Goal: Communication & Community: Answer question/provide support

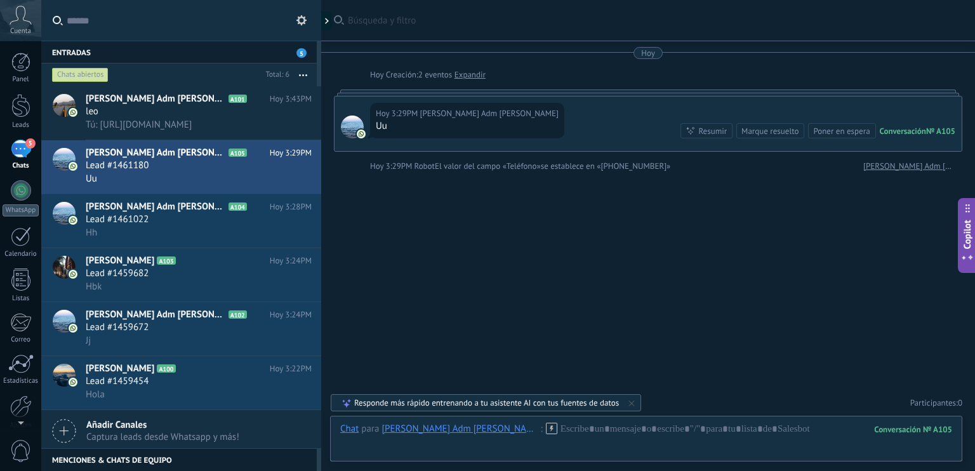
click at [597, 407] on div "Responde más rápido entrenando a tu asistente AI con tus fuentes de datos" at bounding box center [486, 403] width 265 height 11
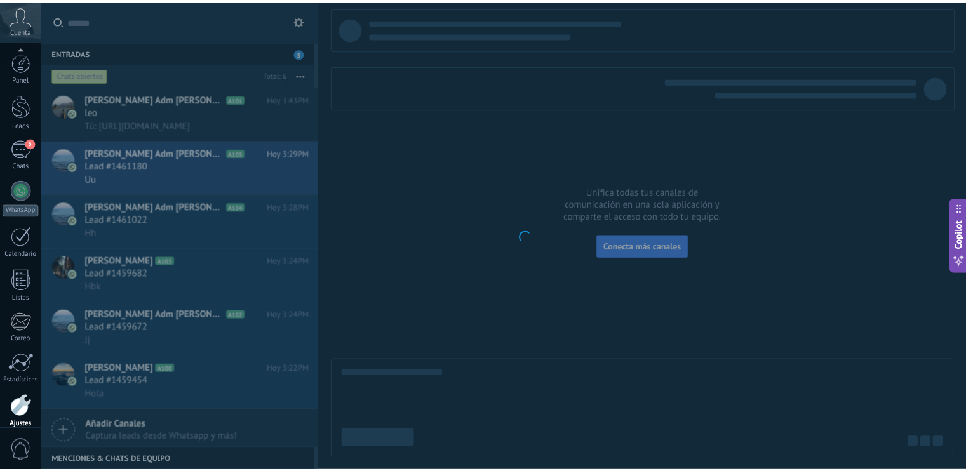
scroll to position [56, 0]
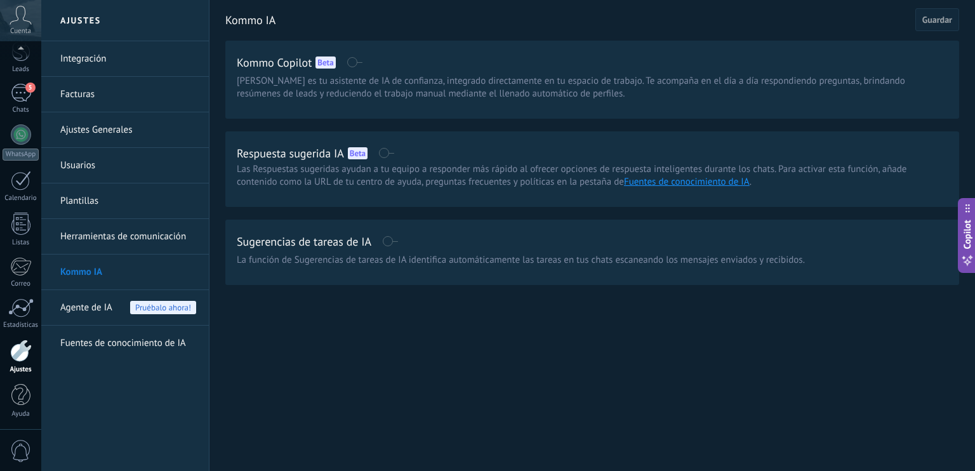
click at [184, 243] on link "Herramientas de comunicación" at bounding box center [128, 237] width 136 height 36
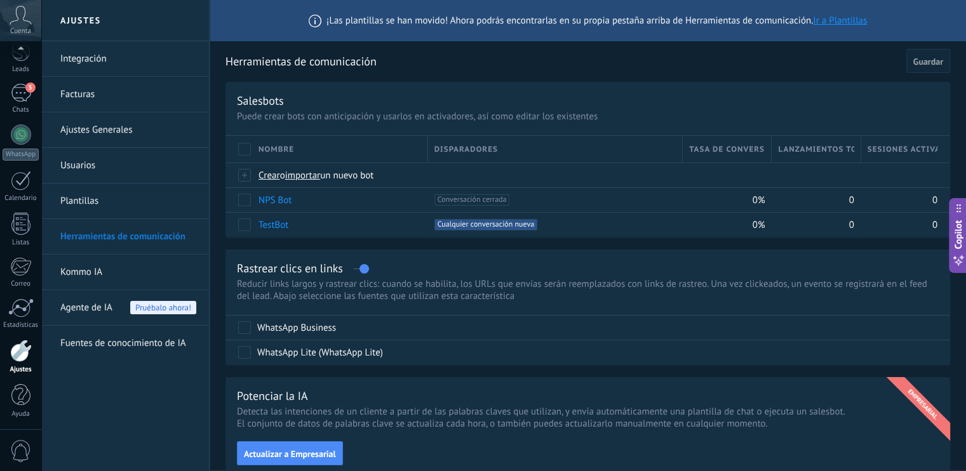
click at [140, 129] on link "Ajustes Generales" at bounding box center [128, 130] width 136 height 36
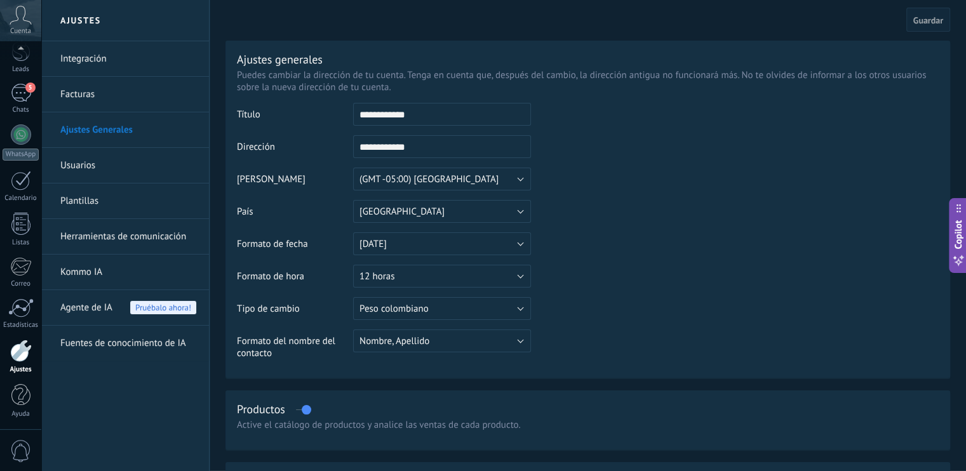
click at [867, 187] on td at bounding box center [735, 168] width 408 height 130
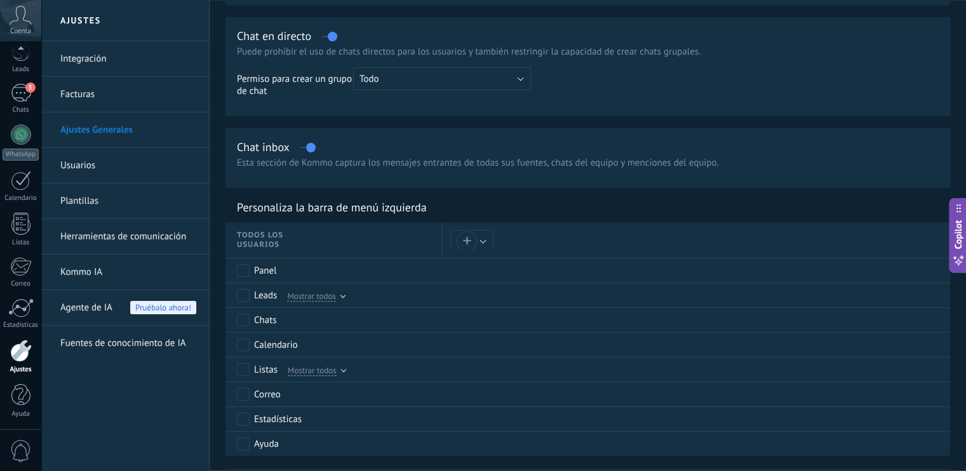
scroll to position [445, 0]
click at [106, 173] on link "Usuarios" at bounding box center [128, 166] width 136 height 36
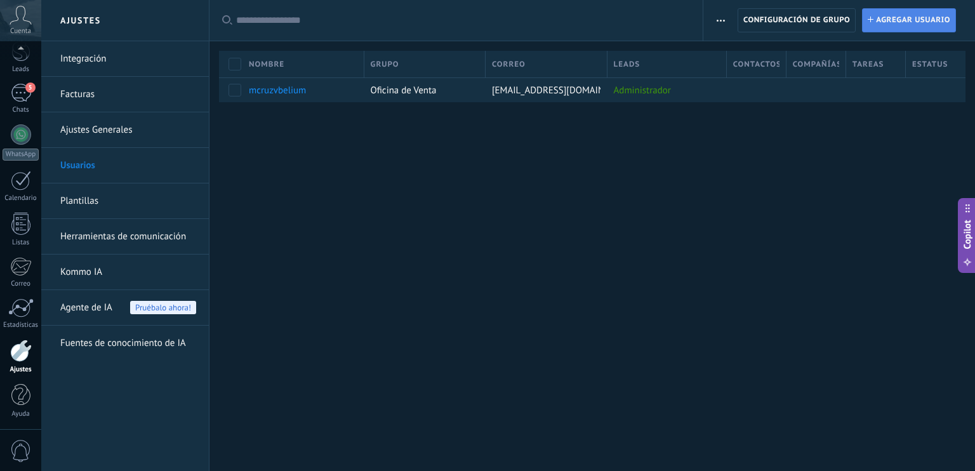
click at [913, 25] on span "Agregar usuario" at bounding box center [913, 20] width 74 height 23
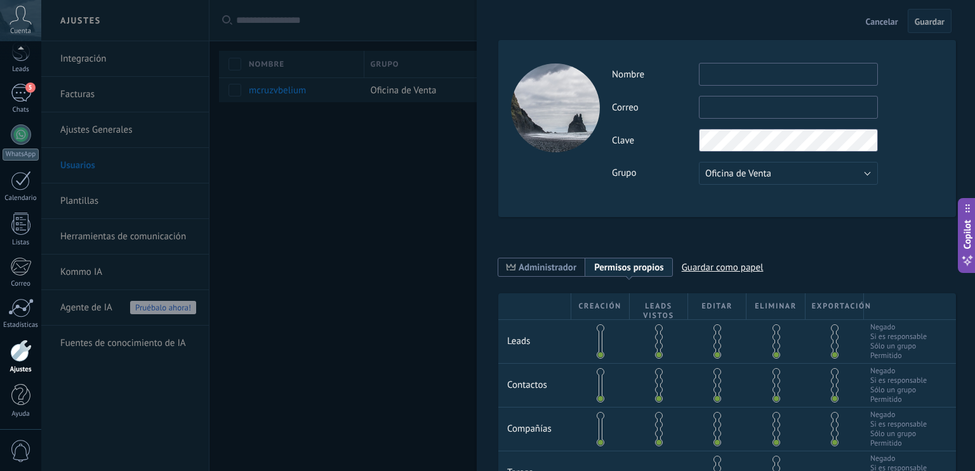
click at [446, 276] on div at bounding box center [487, 235] width 975 height 471
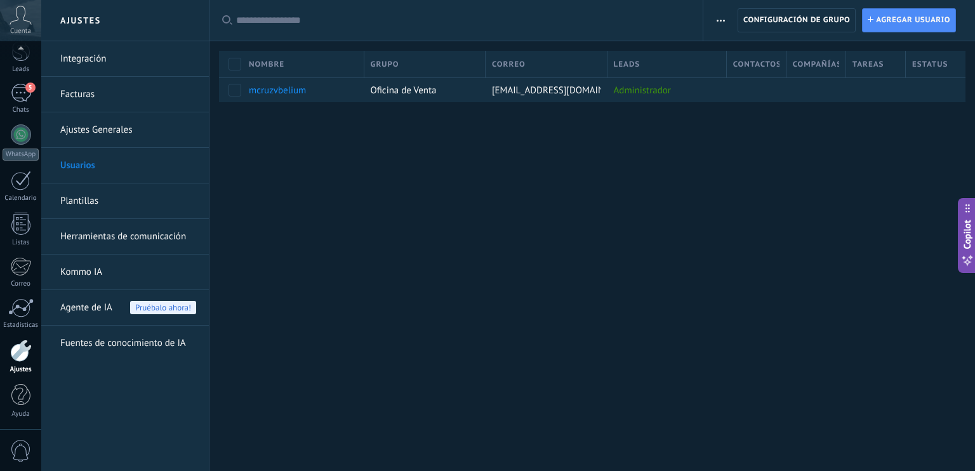
click at [121, 55] on link "Integración" at bounding box center [128, 59] width 136 height 36
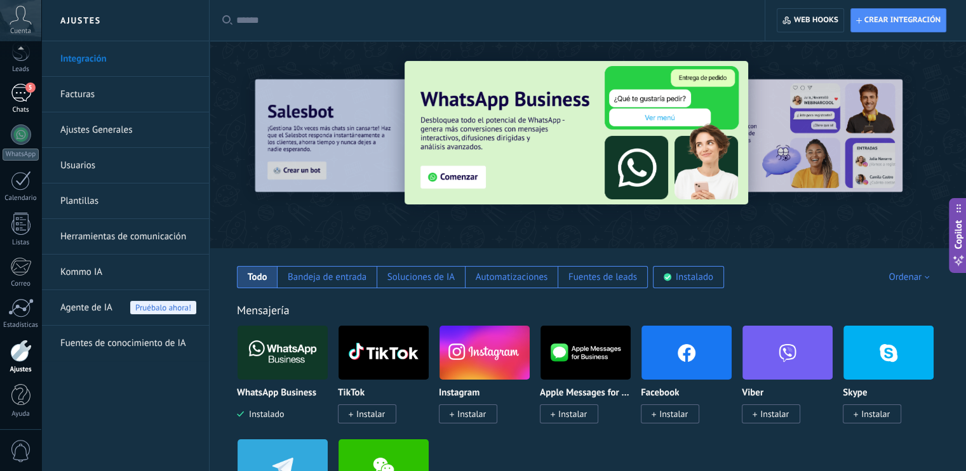
click at [18, 93] on div "5" at bounding box center [21, 93] width 20 height 18
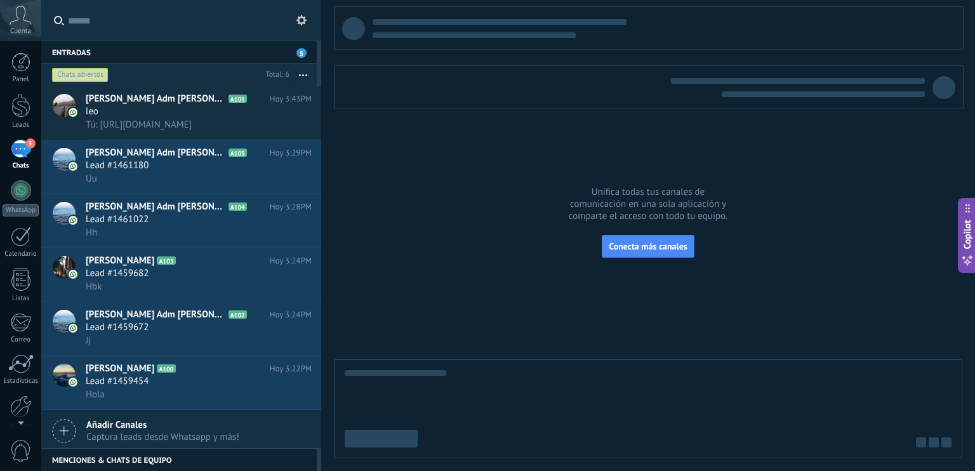
click at [27, 139] on span "5" at bounding box center [30, 143] width 10 height 10
click at [192, 130] on span "Tú: [URL][DOMAIN_NAME]" at bounding box center [139, 125] width 106 height 12
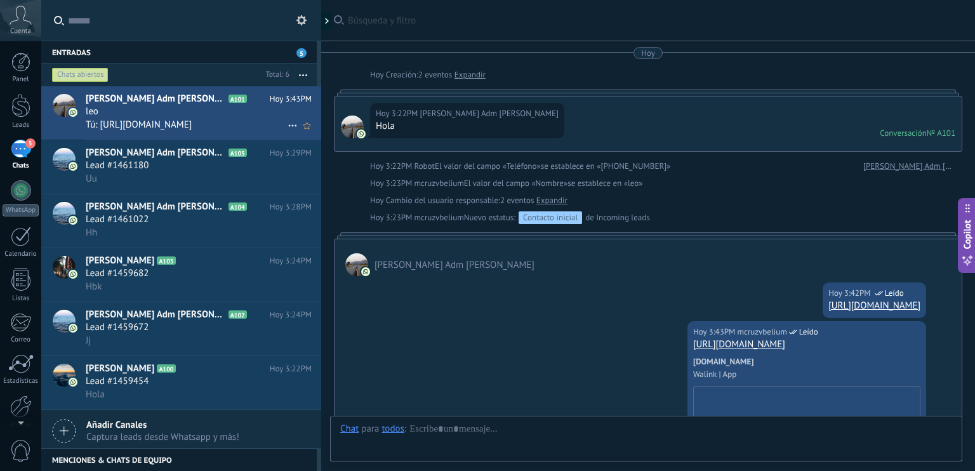
scroll to position [142, 0]
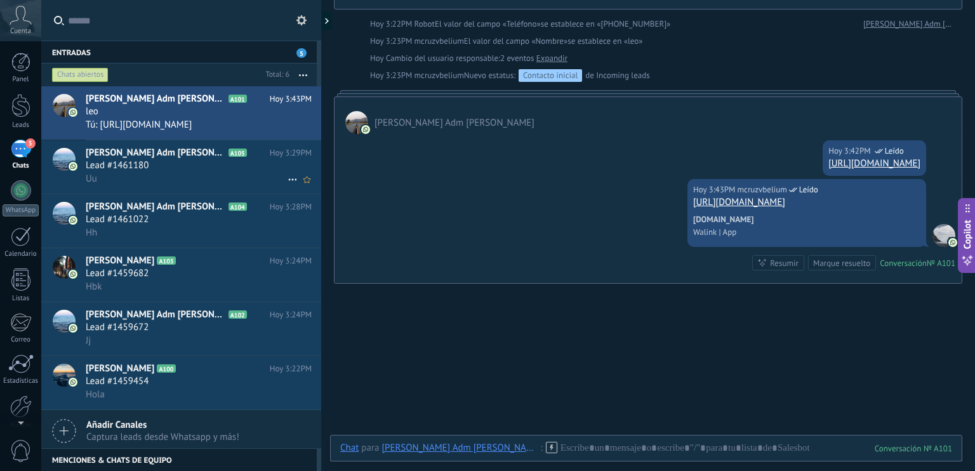
click at [195, 188] on div "[PERSON_NAME] [PERSON_NAME] A105 [PERSON_NAME] 3:29PM Lead #1461180 Uu" at bounding box center [204, 166] width 236 height 53
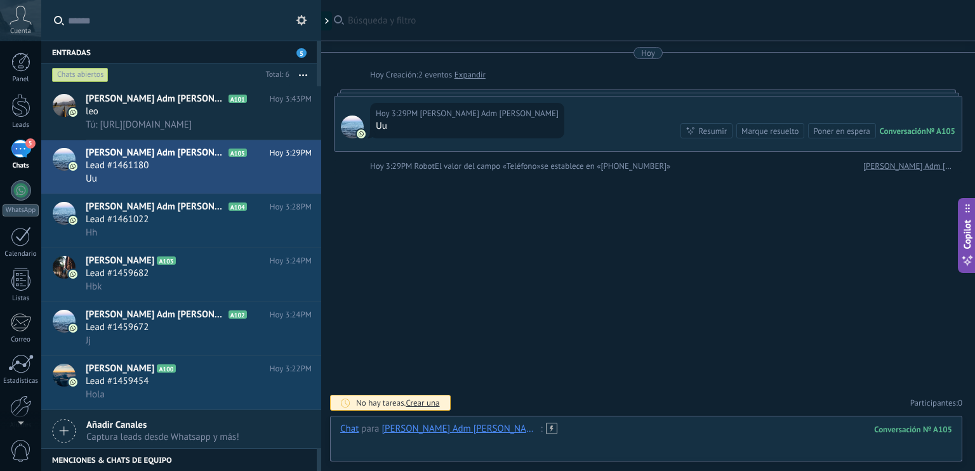
click at [809, 432] on div at bounding box center [646, 442] width 612 height 38
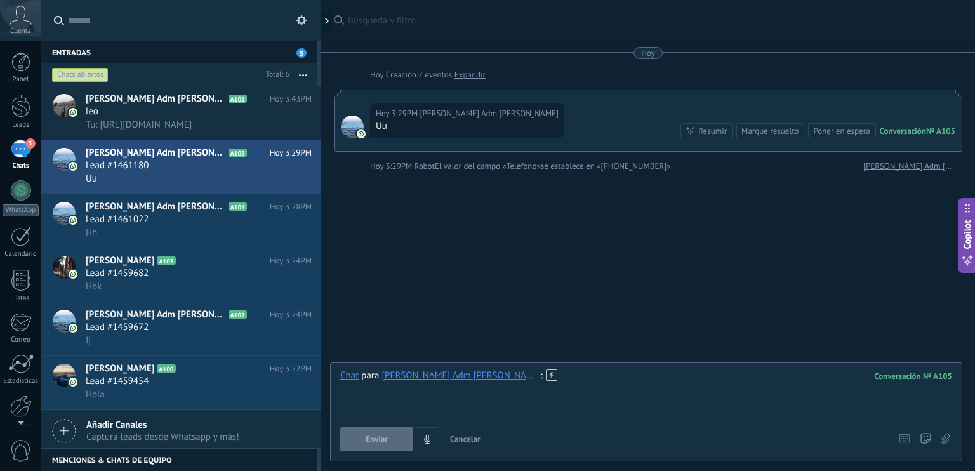
click at [617, 382] on div at bounding box center [646, 394] width 612 height 48
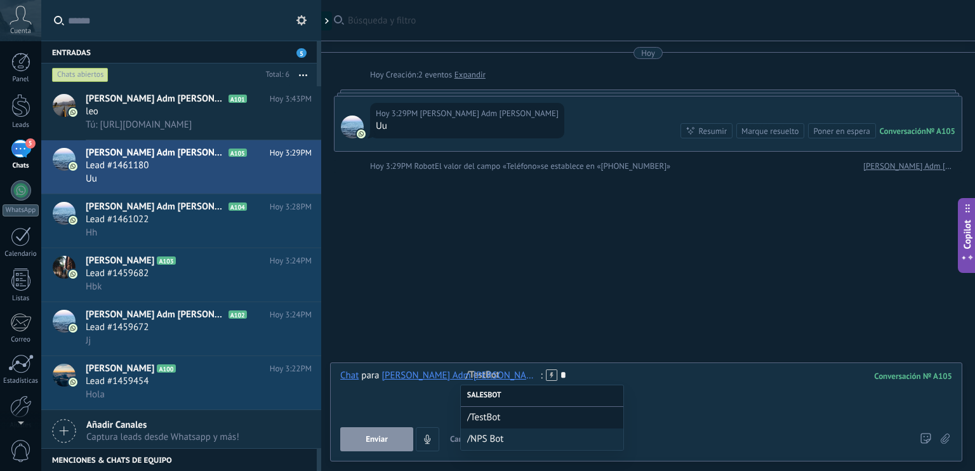
click at [555, 396] on div "Salesbot" at bounding box center [542, 396] width 163 height 22
click at [508, 400] on div "Salesbot" at bounding box center [542, 396] width 163 height 22
click at [482, 404] on div "Salesbot" at bounding box center [542, 396] width 163 height 22
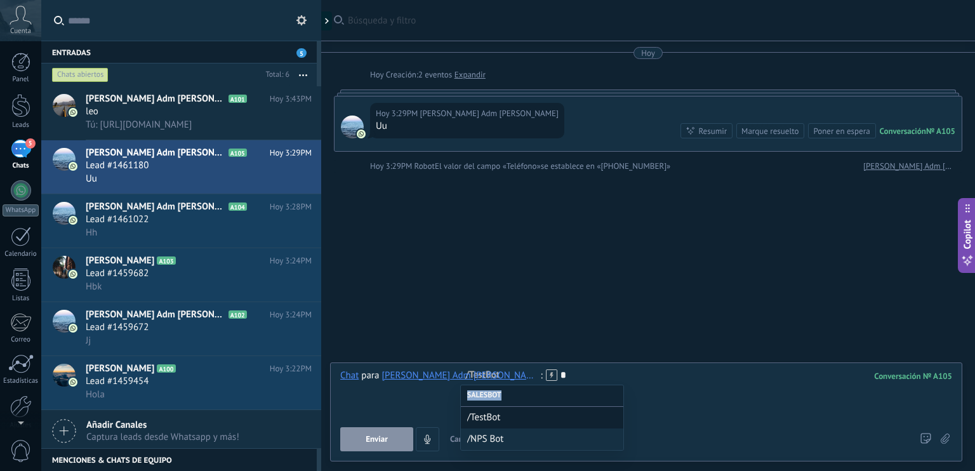
click at [711, 403] on div "*" at bounding box center [646, 394] width 612 height 48
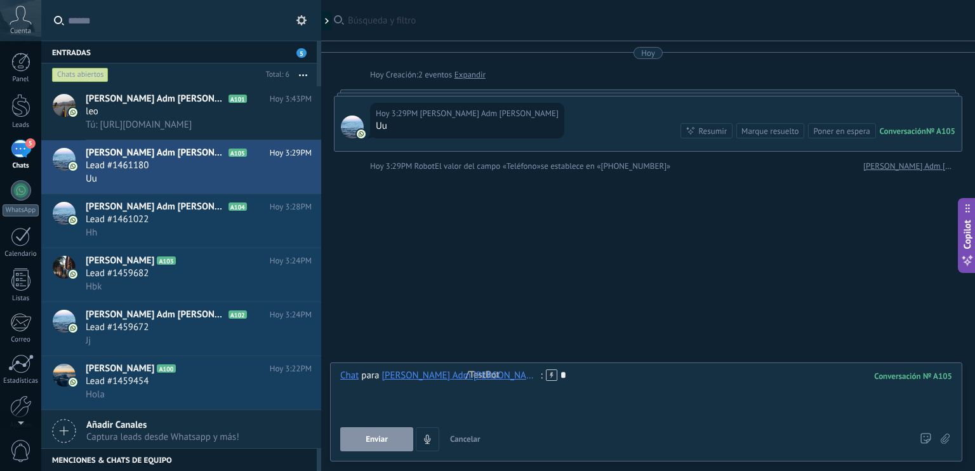
click at [546, 378] on icon at bounding box center [551, 375] width 11 height 11
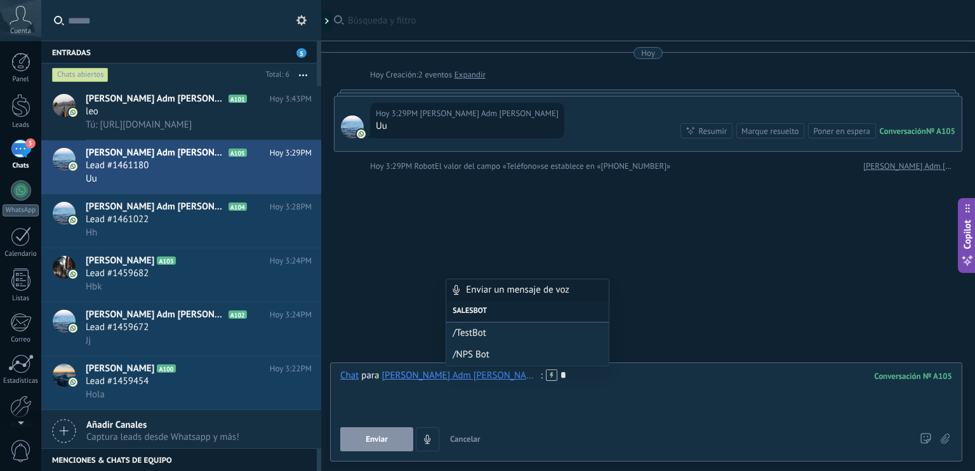
click at [546, 378] on icon at bounding box center [551, 375] width 11 height 11
click at [555, 413] on div "*" at bounding box center [646, 394] width 612 height 48
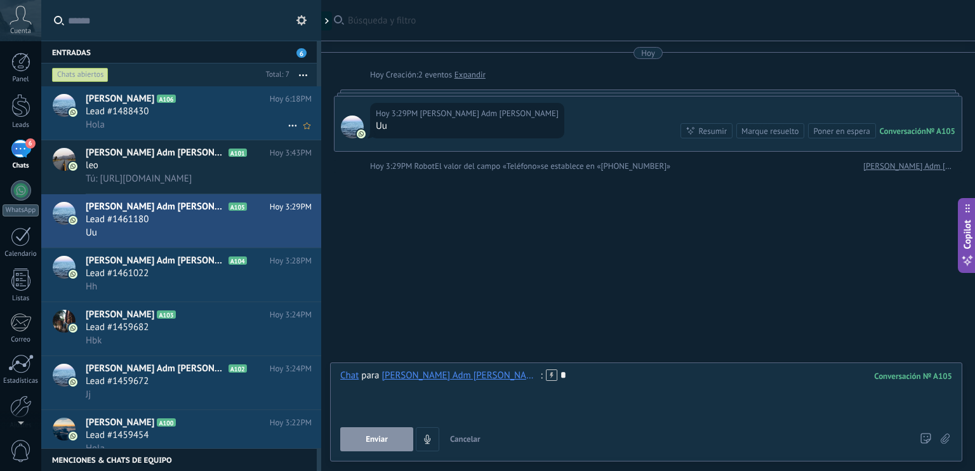
click at [257, 117] on div "Lead #1488430" at bounding box center [199, 111] width 226 height 13
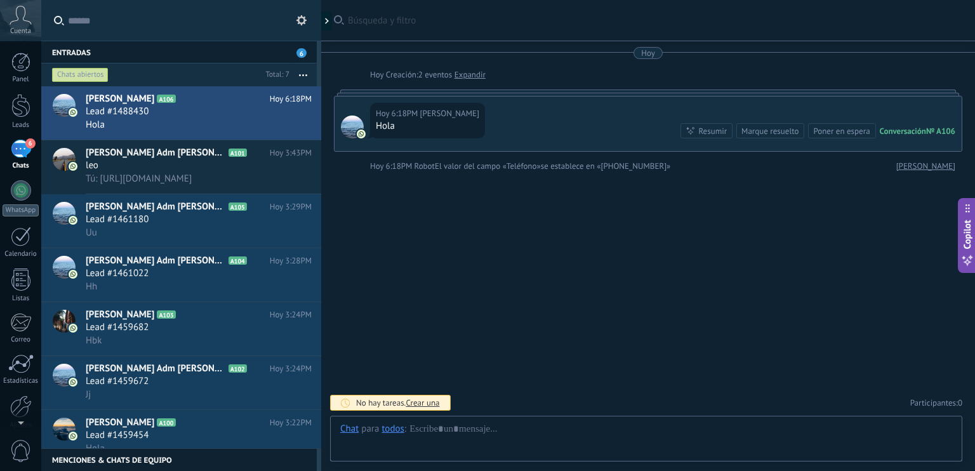
click at [416, 442] on div at bounding box center [646, 442] width 612 height 38
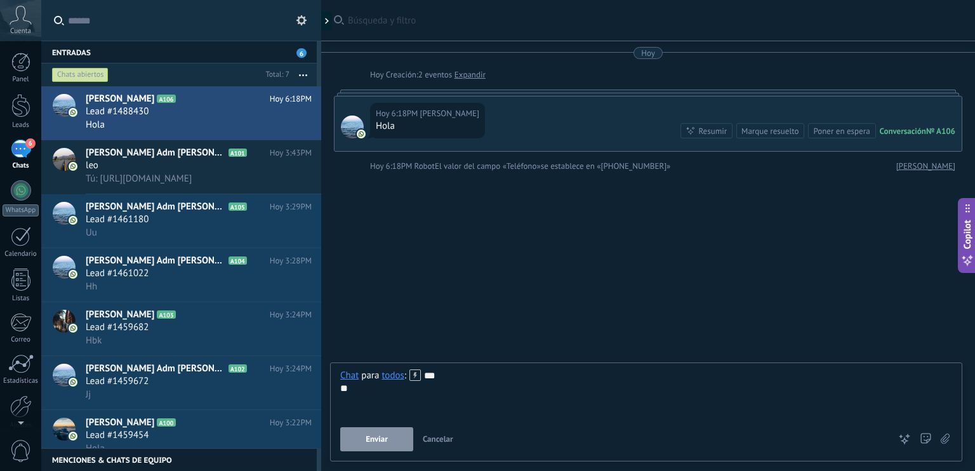
click at [403, 444] on button "Enviar" at bounding box center [376, 439] width 73 height 24
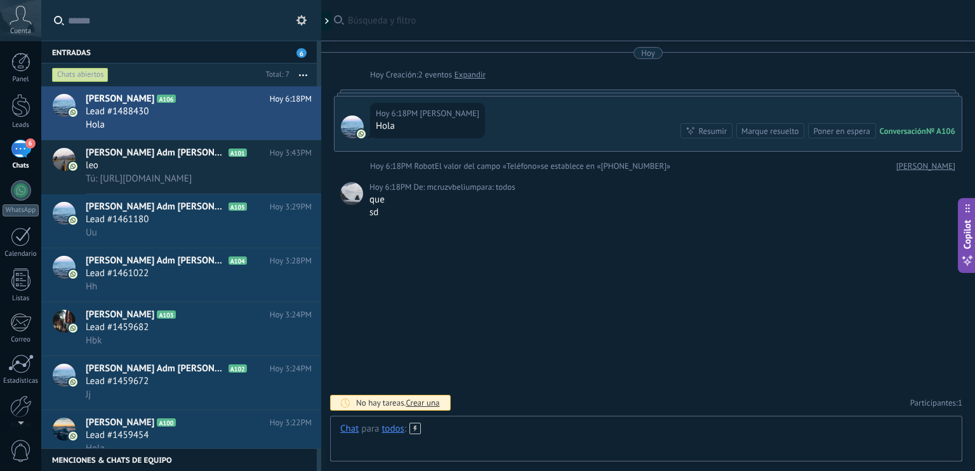
click at [483, 436] on div at bounding box center [646, 442] width 612 height 38
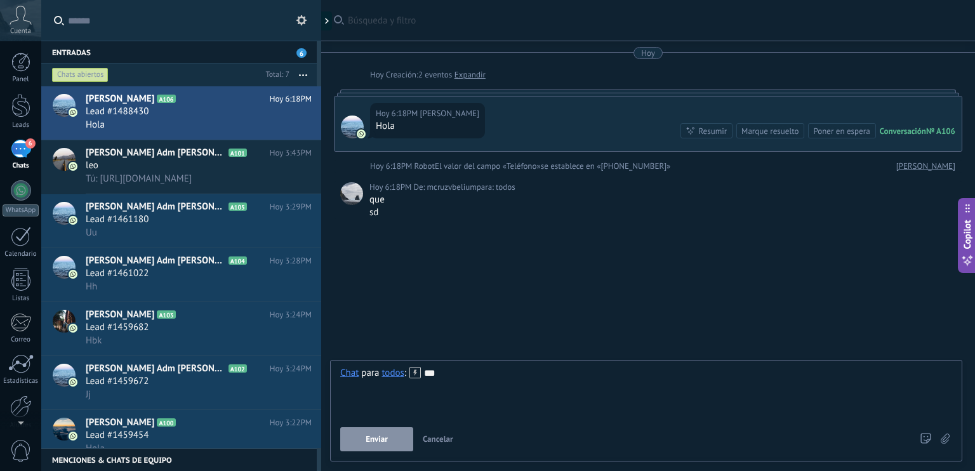
click at [395, 436] on button "Enviar" at bounding box center [376, 439] width 73 height 24
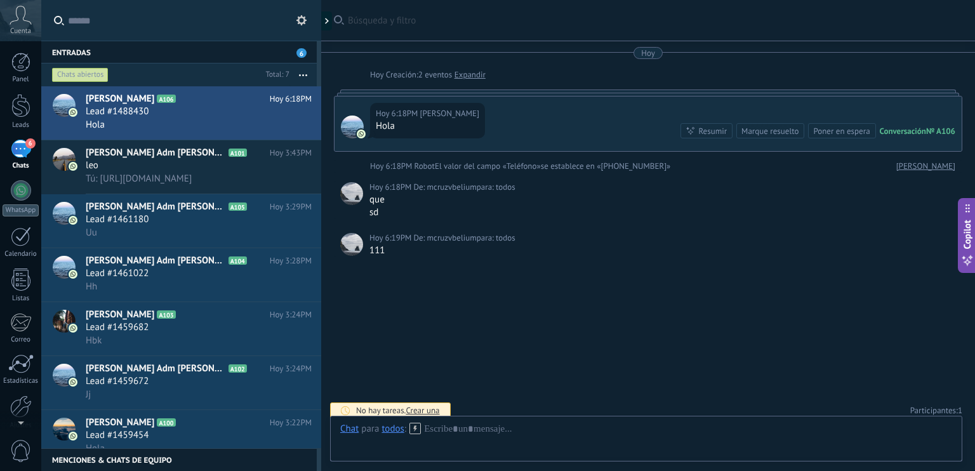
scroll to position [6, 0]
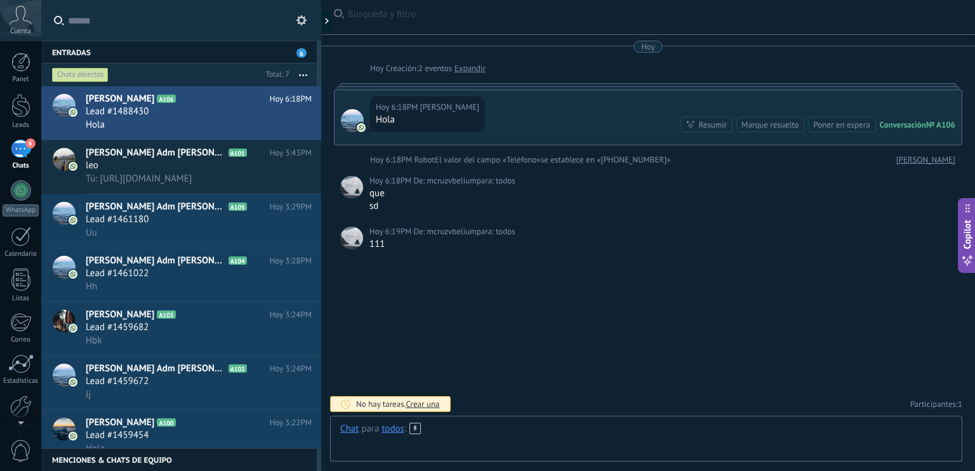
click at [494, 429] on div at bounding box center [646, 442] width 612 height 38
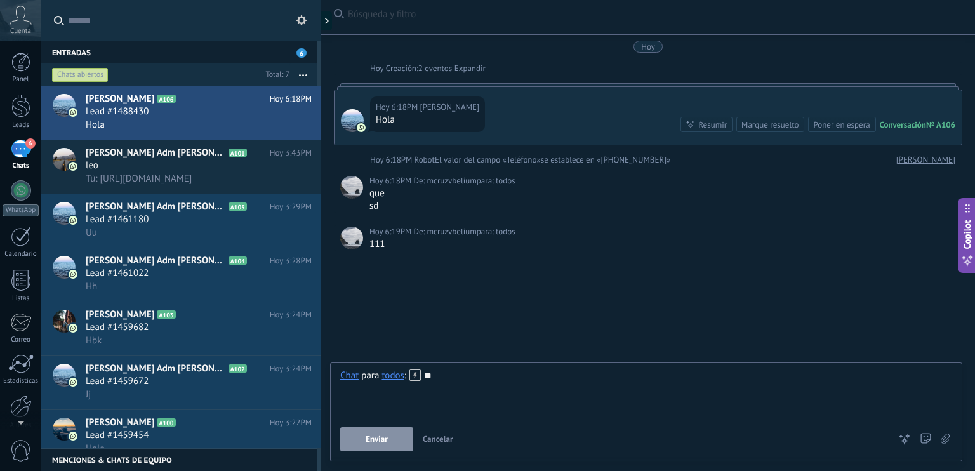
click at [384, 446] on button "Enviar" at bounding box center [376, 439] width 73 height 24
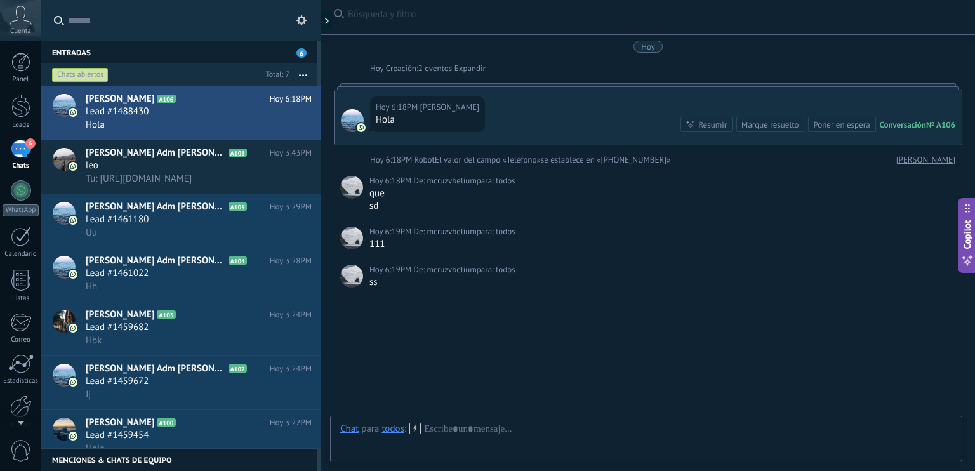
scroll to position [44, 0]
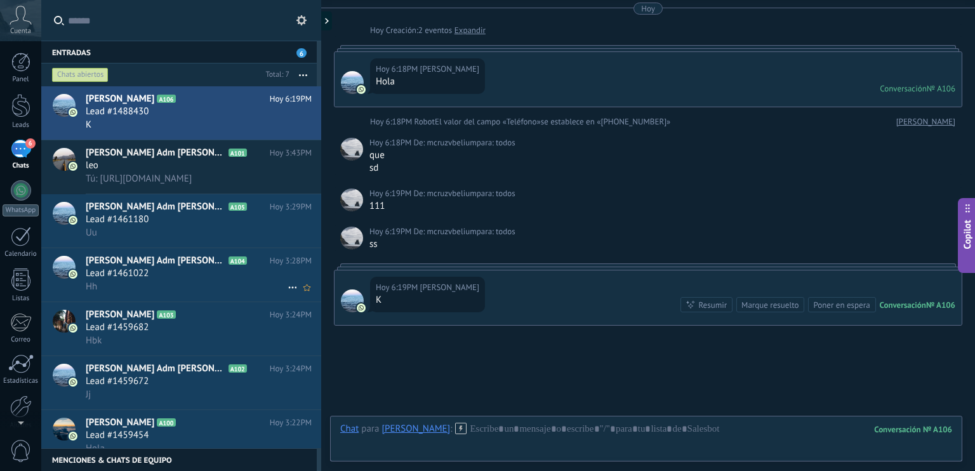
click at [218, 290] on div "Hh" at bounding box center [199, 286] width 226 height 13
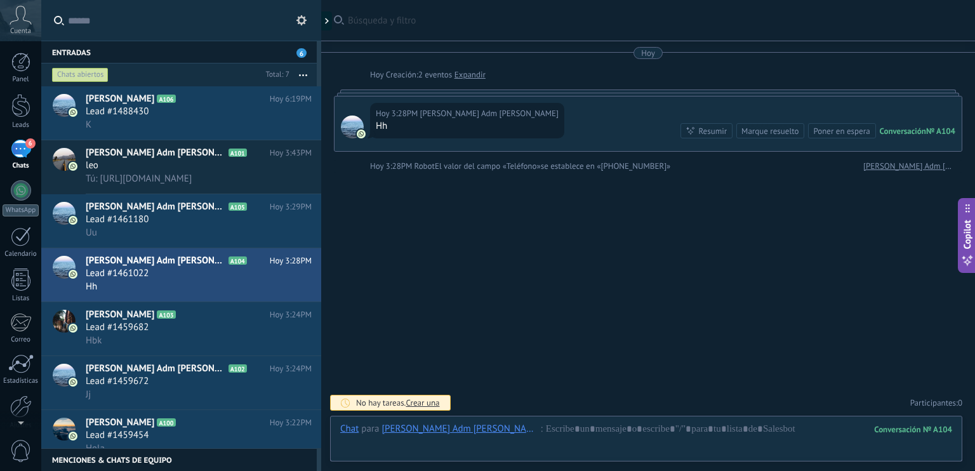
click at [392, 425] on div "[PERSON_NAME] Adm [PERSON_NAME]" at bounding box center [461, 428] width 159 height 11
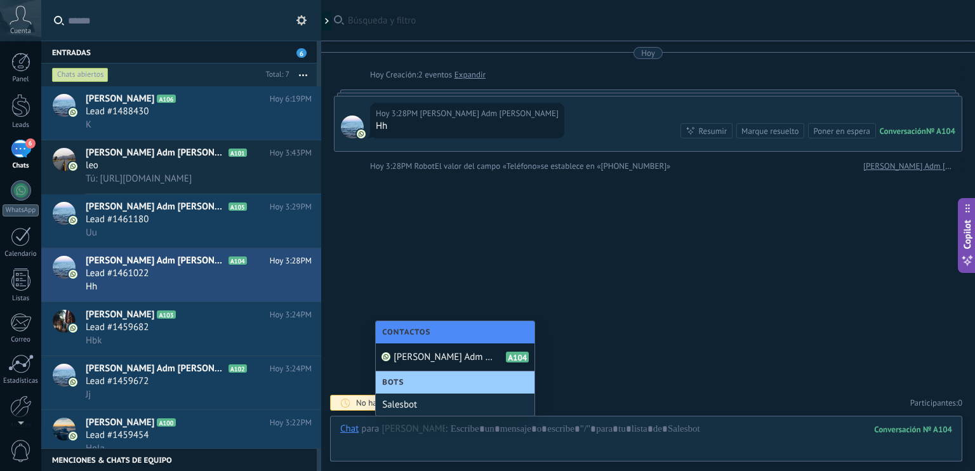
click at [482, 358] on div "[PERSON_NAME] Adm [PERSON_NAME] A104" at bounding box center [455, 358] width 159 height 28
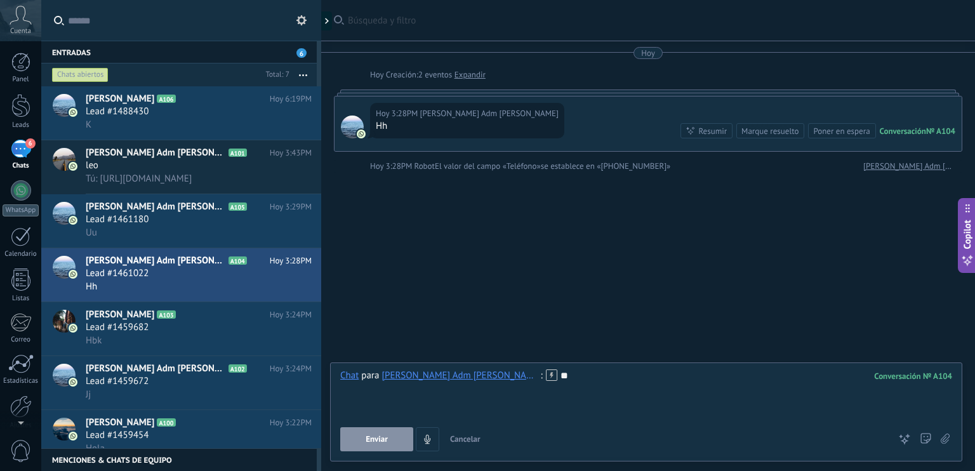
click at [351, 436] on button "Enviar" at bounding box center [376, 439] width 73 height 24
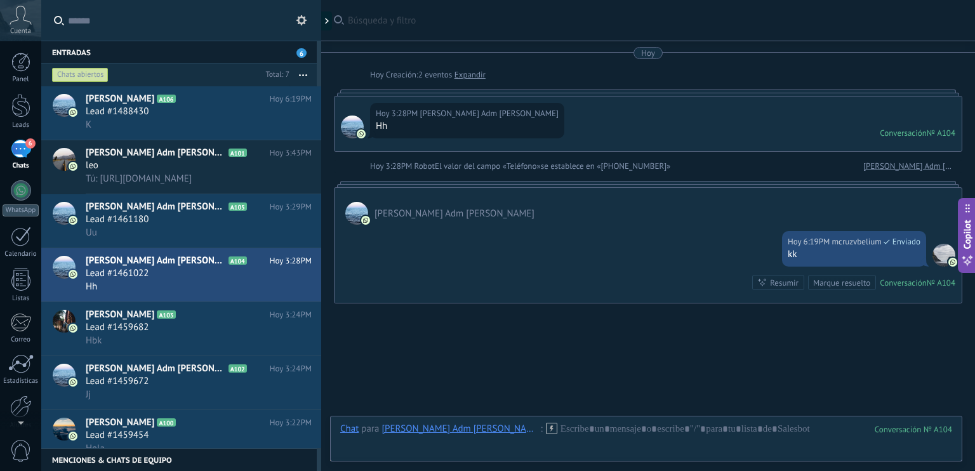
scroll to position [53, 0]
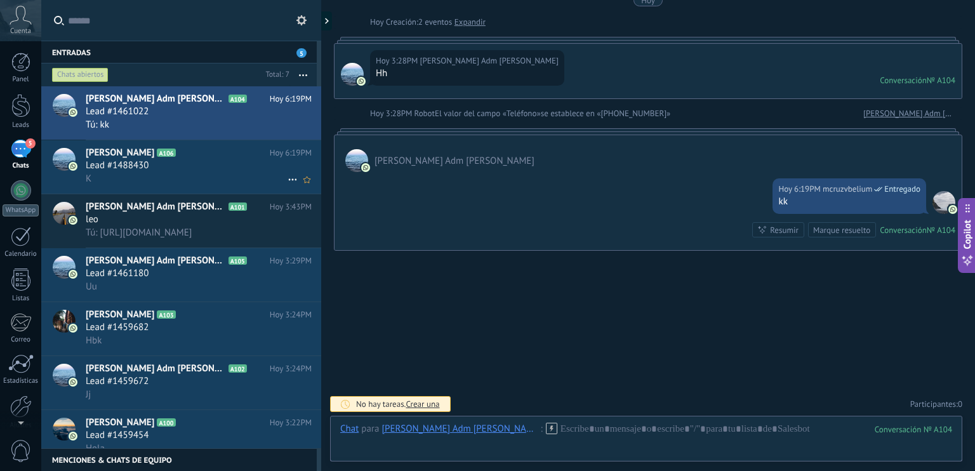
click at [189, 172] on div "Lead #1488430" at bounding box center [199, 165] width 226 height 13
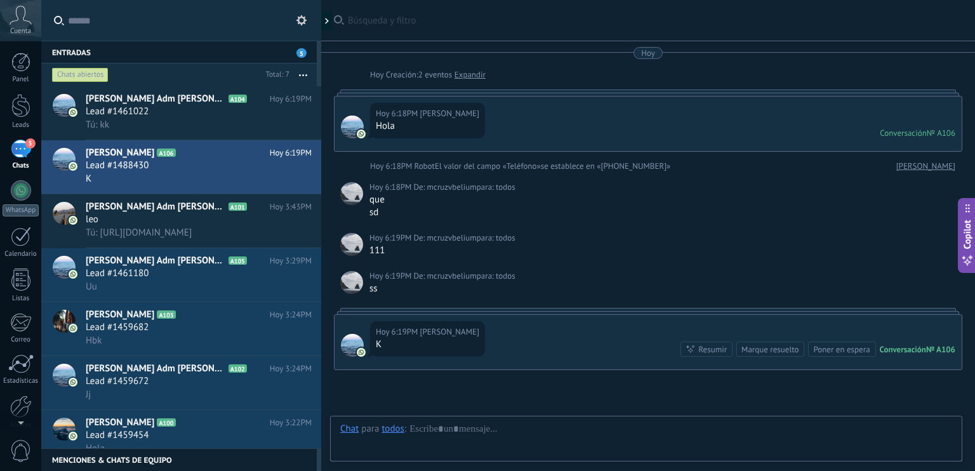
scroll to position [119, 0]
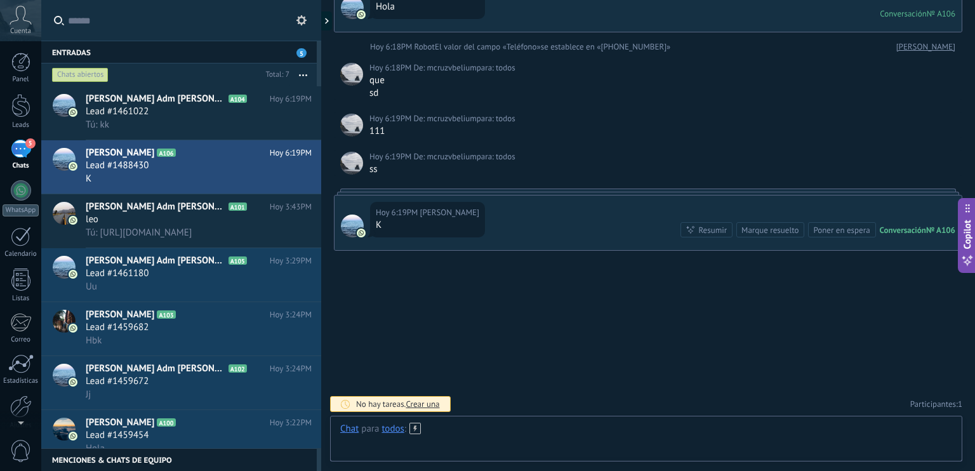
click at [488, 439] on div at bounding box center [646, 442] width 612 height 38
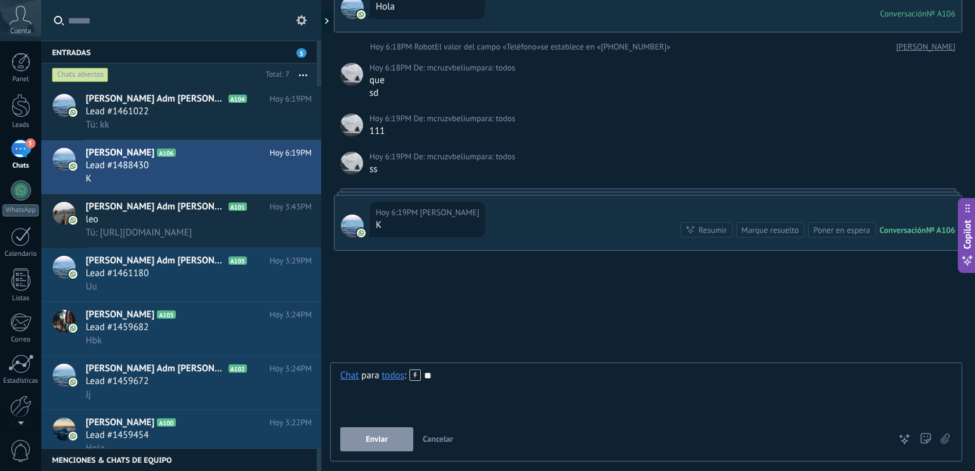
click at [375, 442] on span "Enviar" at bounding box center [377, 439] width 22 height 9
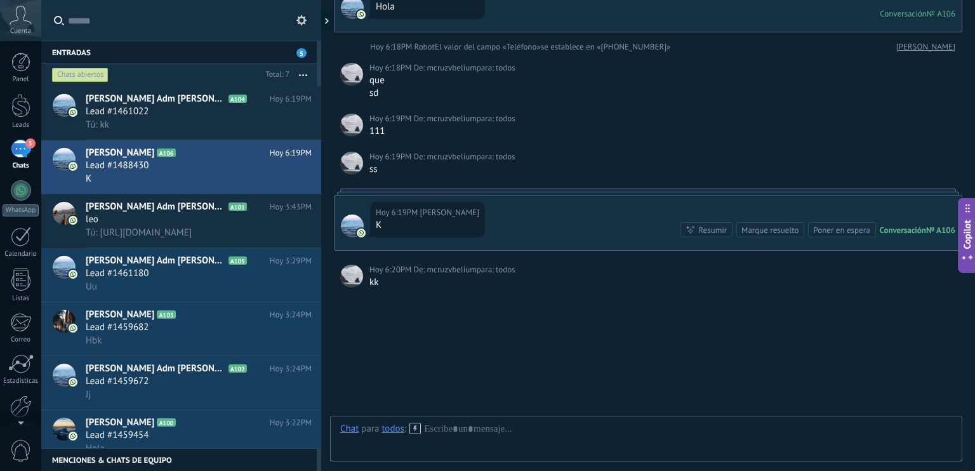
scroll to position [157, 0]
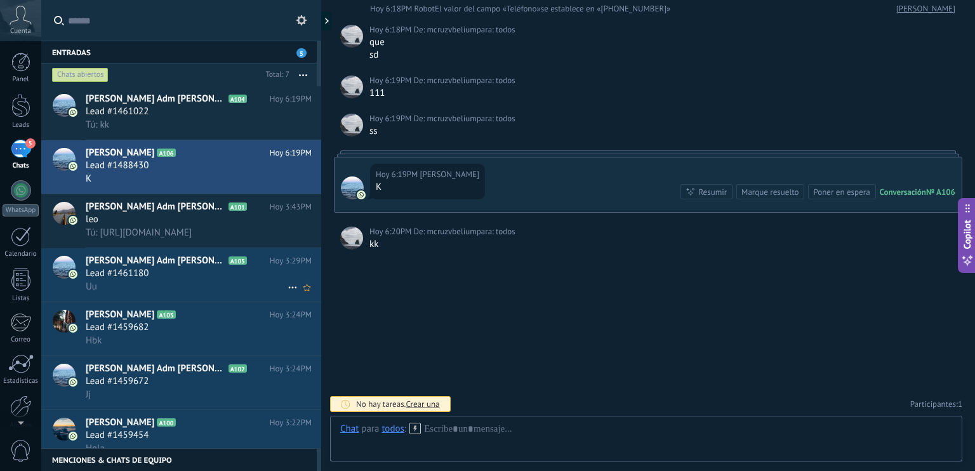
click at [176, 285] on div "Uu" at bounding box center [199, 286] width 226 height 13
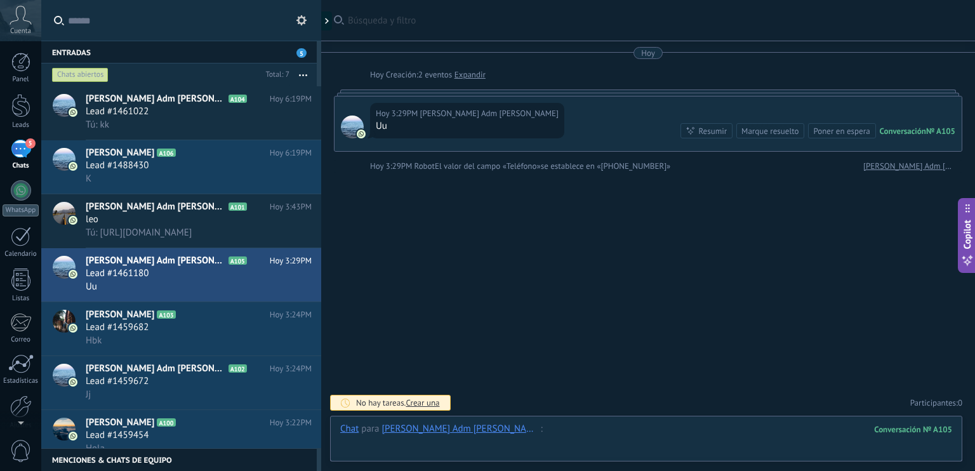
click at [512, 437] on div at bounding box center [646, 442] width 612 height 38
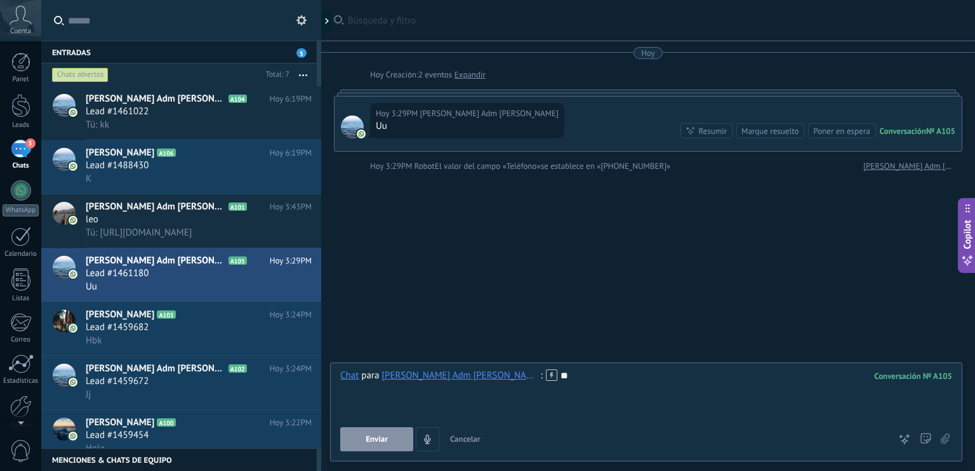
click at [399, 431] on button "Enviar" at bounding box center [376, 439] width 73 height 24
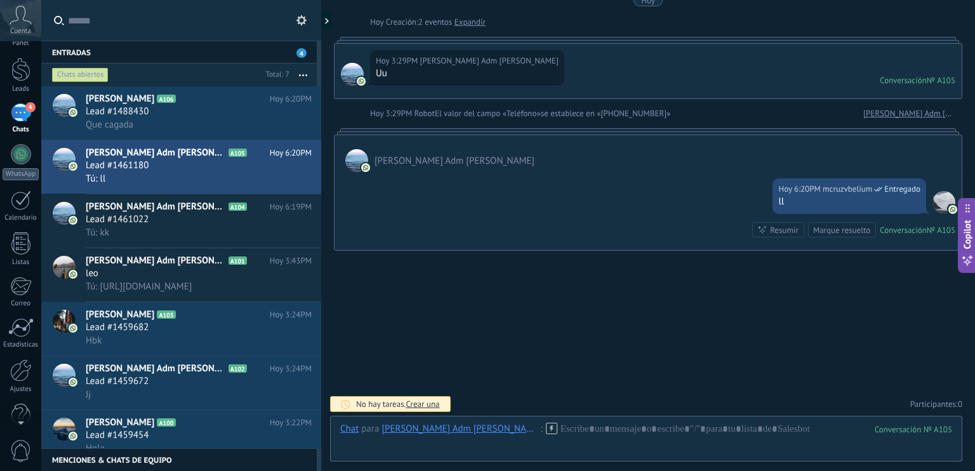
scroll to position [51, 0]
click at [18, 358] on div at bounding box center [21, 356] width 22 height 22
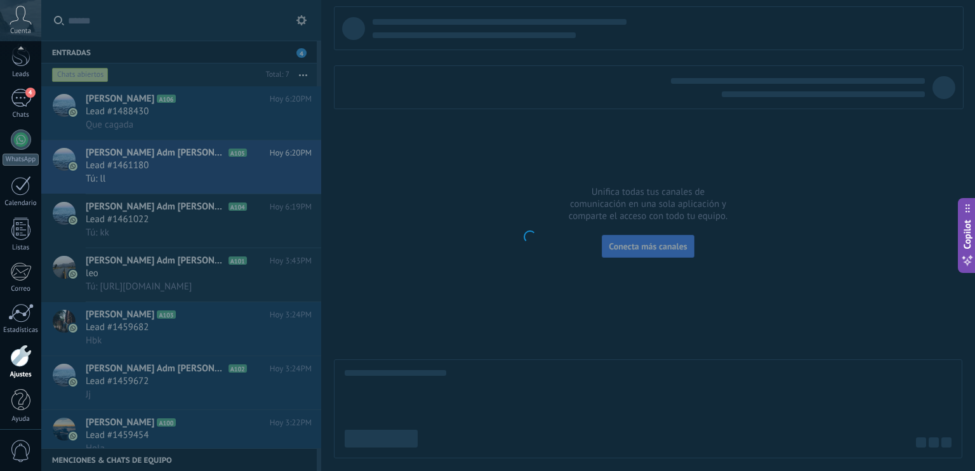
scroll to position [56, 0]
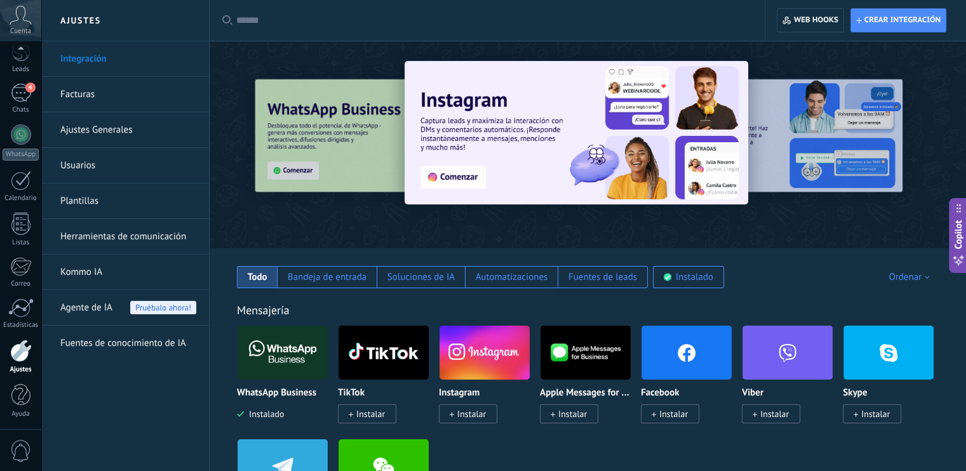
click at [138, 134] on link "Ajustes Generales" at bounding box center [128, 130] width 136 height 36
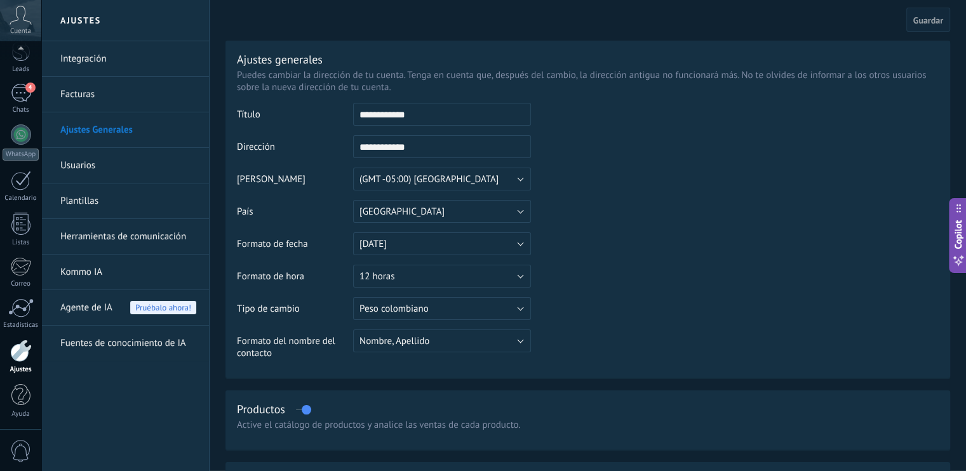
click at [103, 303] on span "Agente de IA" at bounding box center [86, 308] width 52 height 36
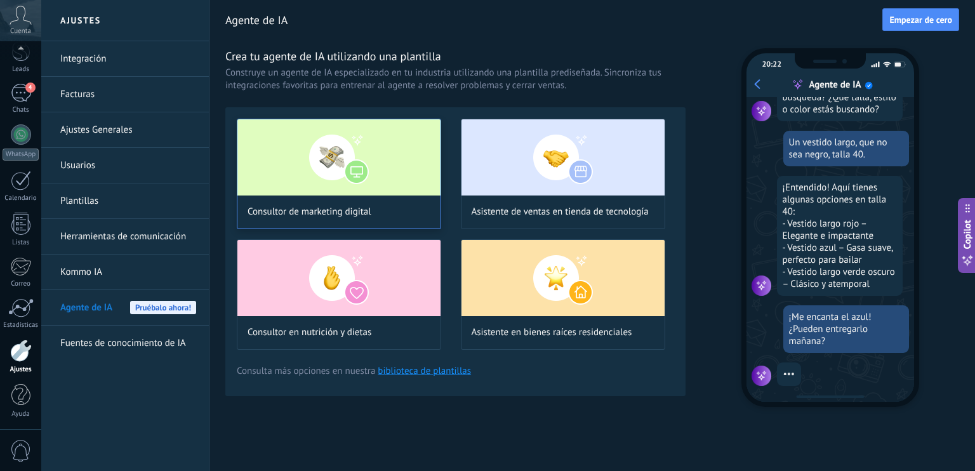
scroll to position [156, 0]
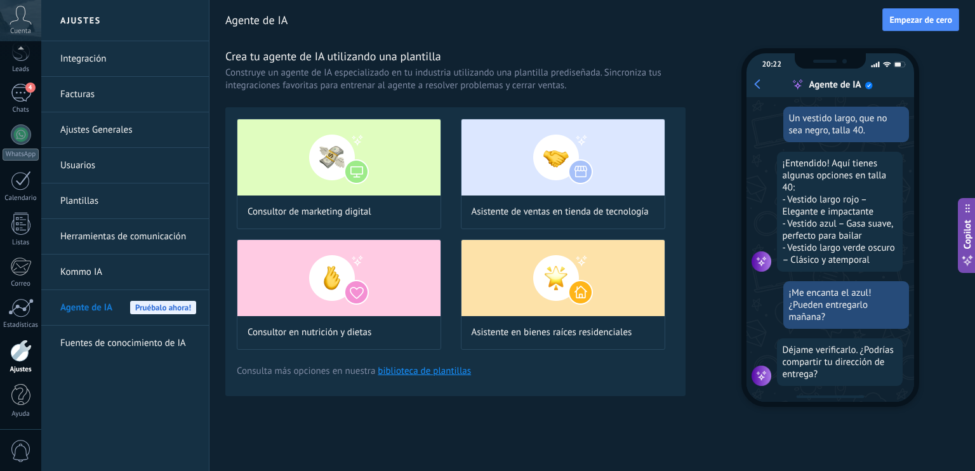
click at [114, 340] on link "Fuentes de conocimiento de IA" at bounding box center [128, 344] width 136 height 36
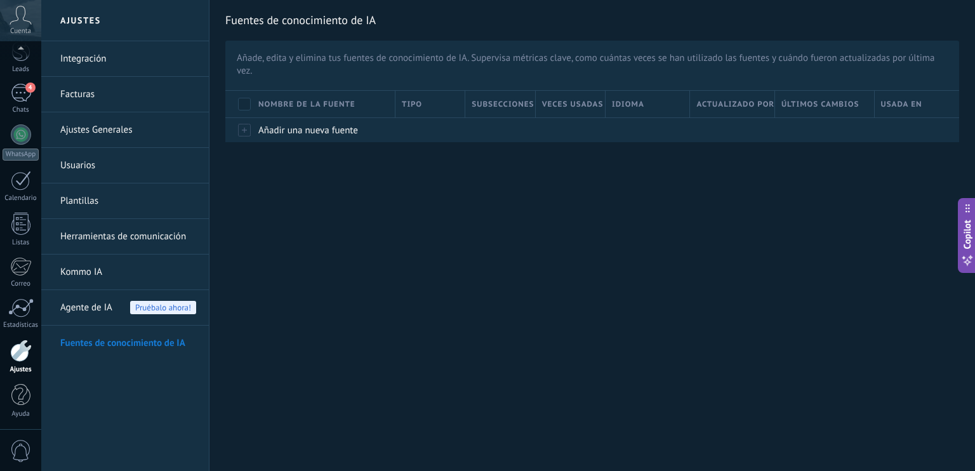
click at [116, 68] on link "Integración" at bounding box center [128, 59] width 136 height 36
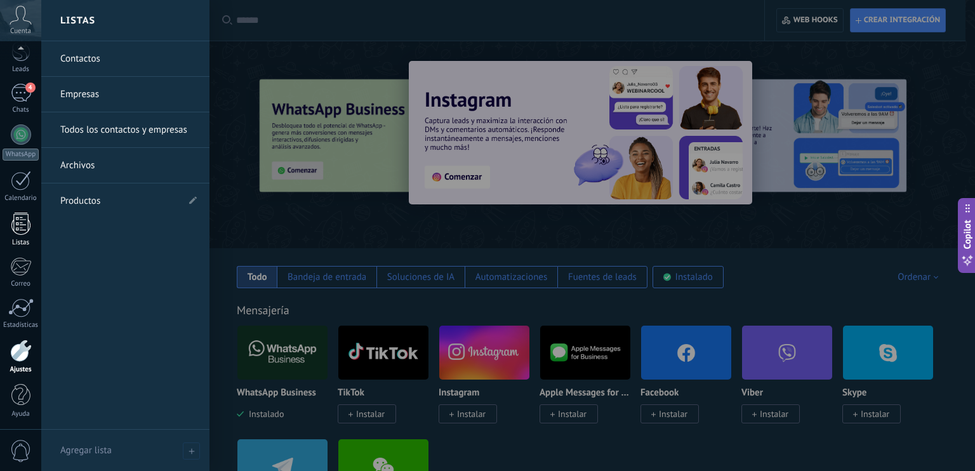
click at [17, 213] on div at bounding box center [20, 224] width 19 height 22
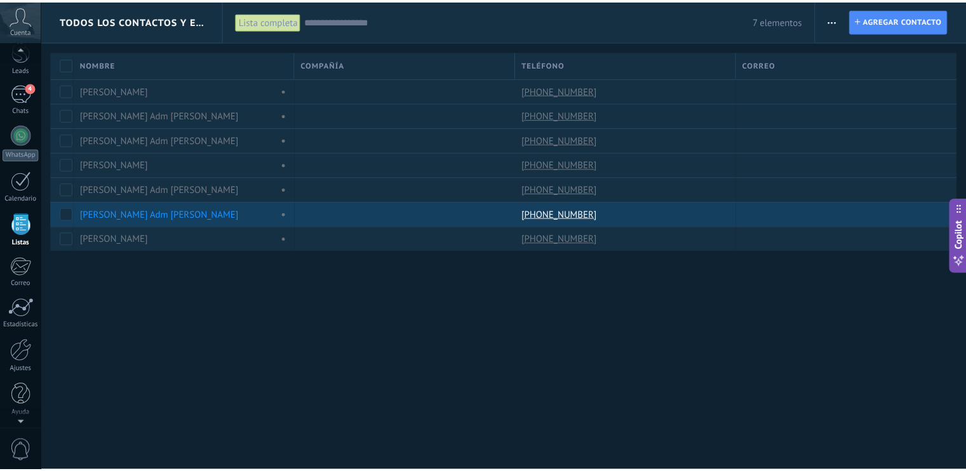
scroll to position [32, 0]
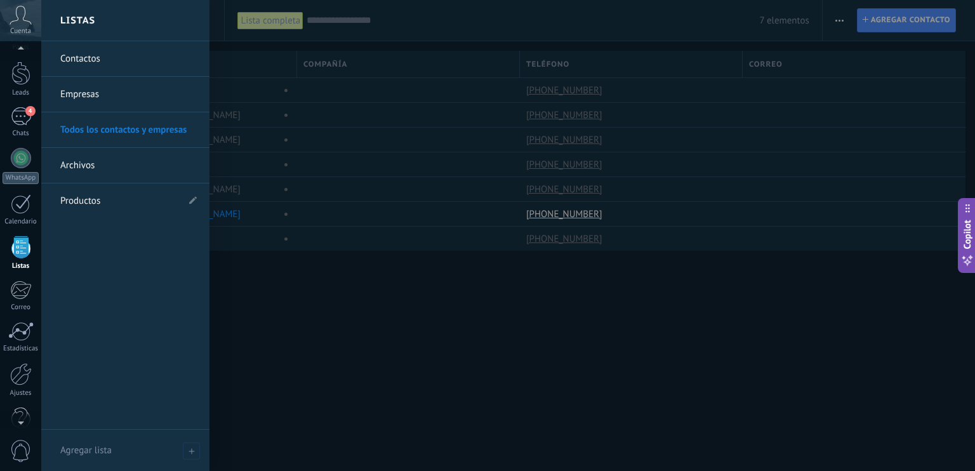
click at [20, 245] on div at bounding box center [20, 247] width 19 height 22
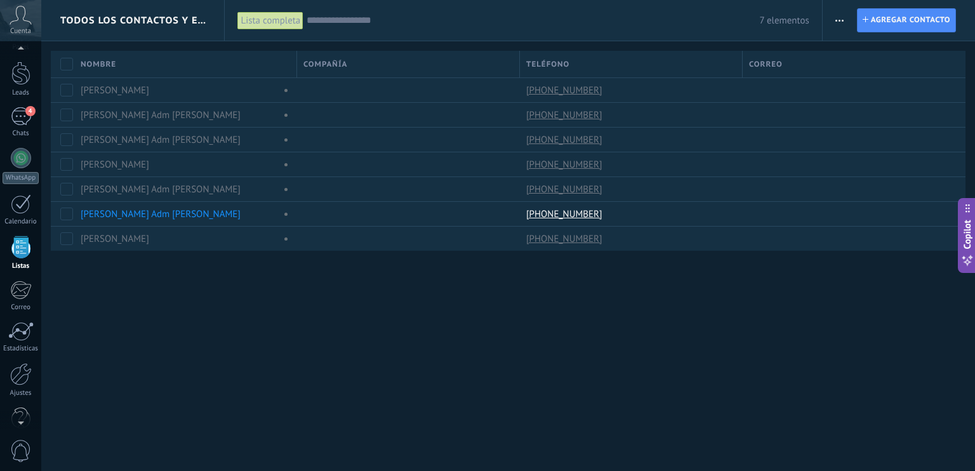
click at [187, 17] on span "Todos los contactos y empresas" at bounding box center [133, 21] width 146 height 12
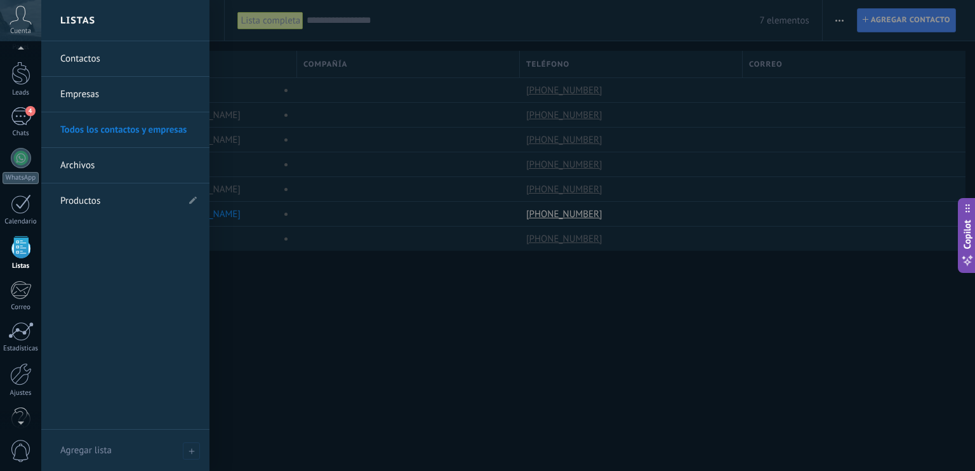
click at [161, 58] on link "Contactos" at bounding box center [128, 59] width 137 height 36
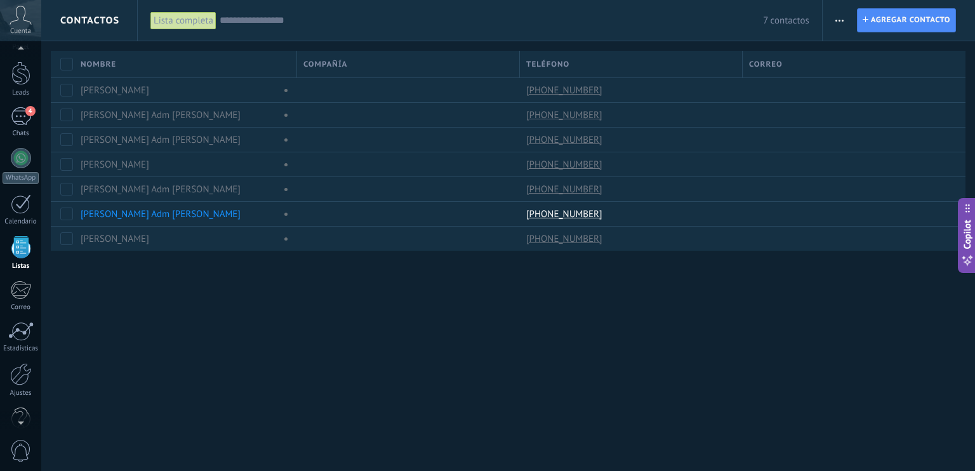
click at [104, 12] on div "Contactos" at bounding box center [89, 20] width 59 height 41
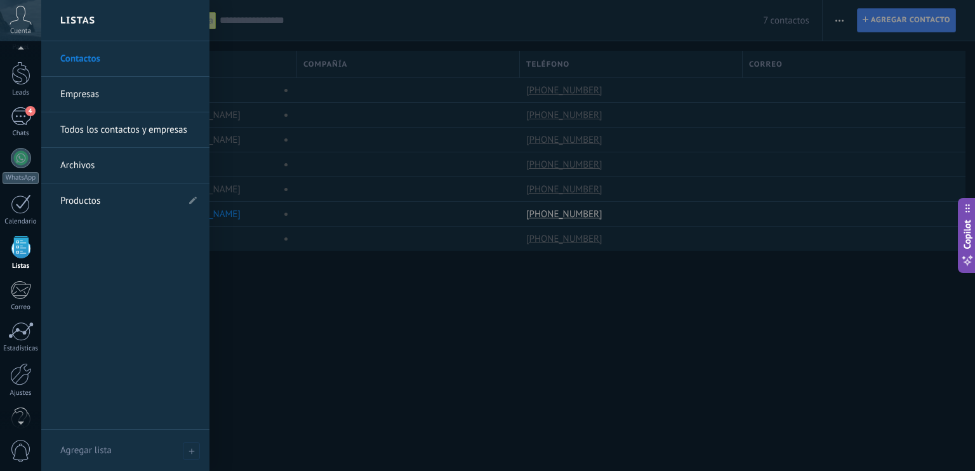
click at [114, 93] on link "Empresas" at bounding box center [128, 95] width 137 height 36
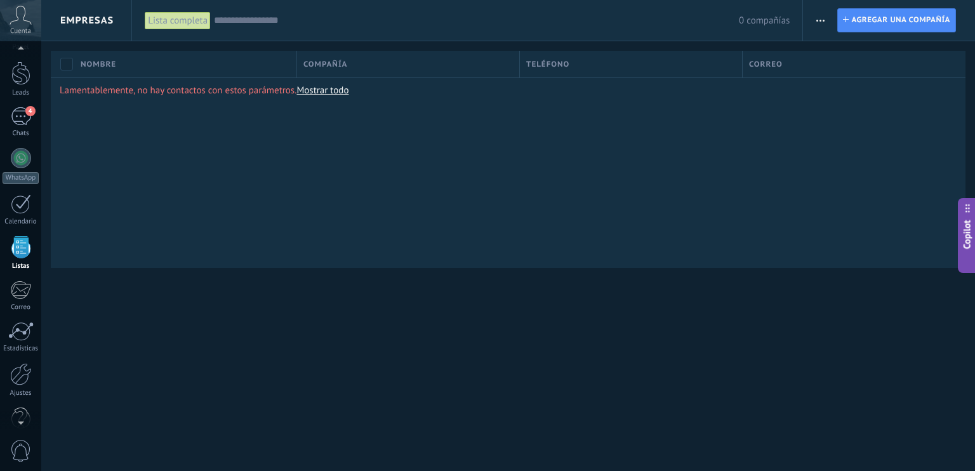
click at [97, 24] on span "Empresas" at bounding box center [86, 21] width 53 height 12
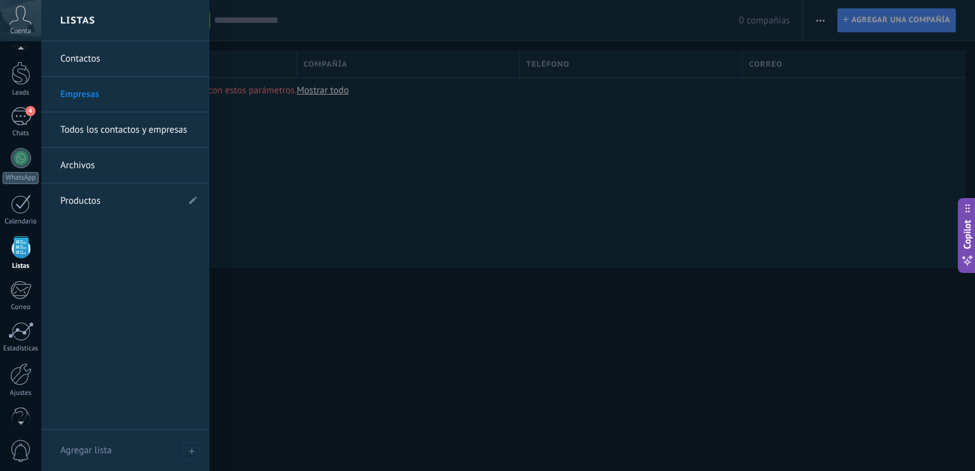
click at [97, 55] on link "Contactos" at bounding box center [128, 59] width 137 height 36
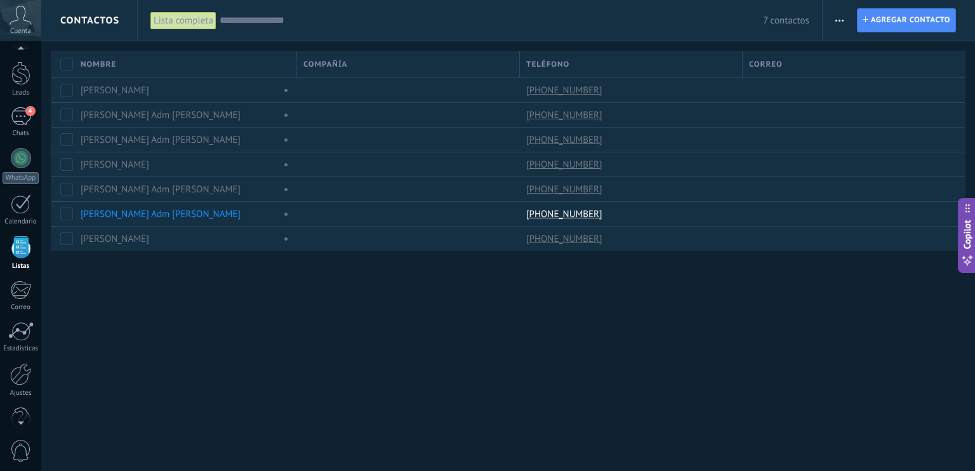
click at [95, 18] on span "Contactos" at bounding box center [89, 21] width 59 height 12
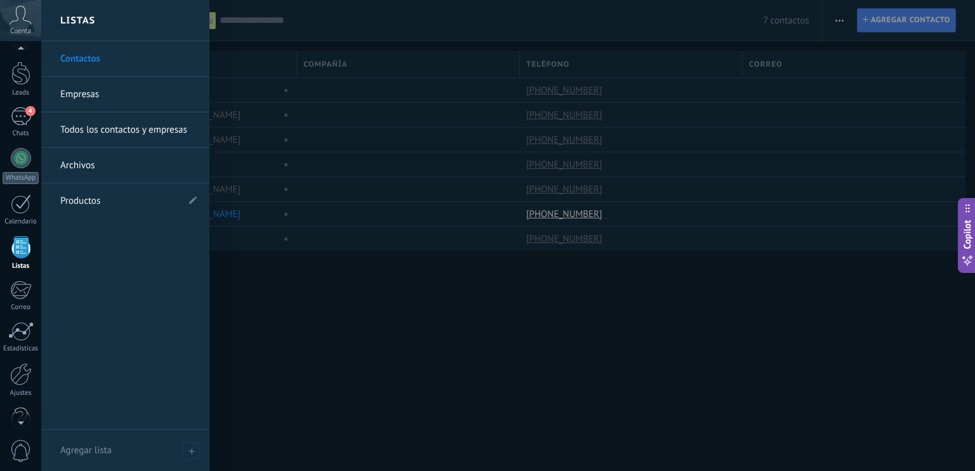
click at [111, 124] on link "Todos los contactos y empresas" at bounding box center [128, 130] width 137 height 36
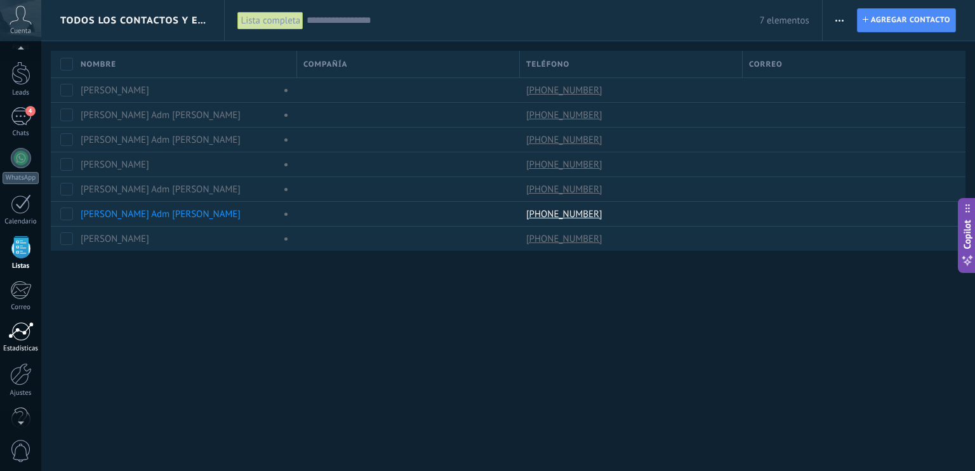
click at [22, 337] on div at bounding box center [20, 331] width 25 height 19
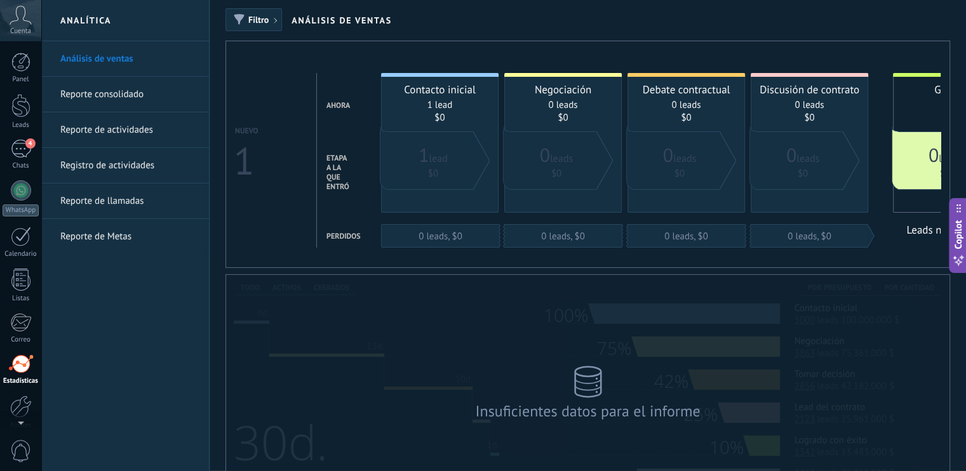
click at [22, 50] on div "Panel Leads 4 Chats WhatsApp Clientes" at bounding box center [41, 235] width 83 height 389
click at [22, 56] on div at bounding box center [20, 62] width 19 height 19
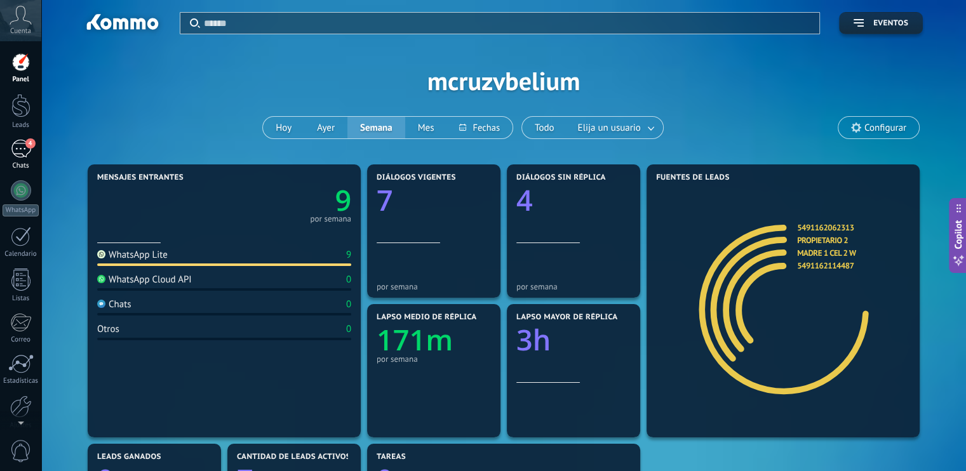
click at [31, 149] on link "4 Chats" at bounding box center [20, 155] width 41 height 30
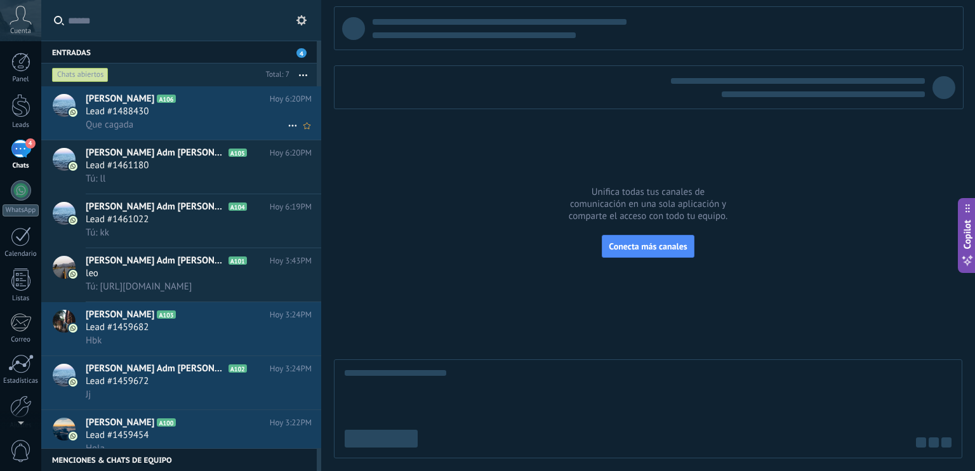
click at [168, 112] on div "Lead #1488430" at bounding box center [199, 111] width 226 height 13
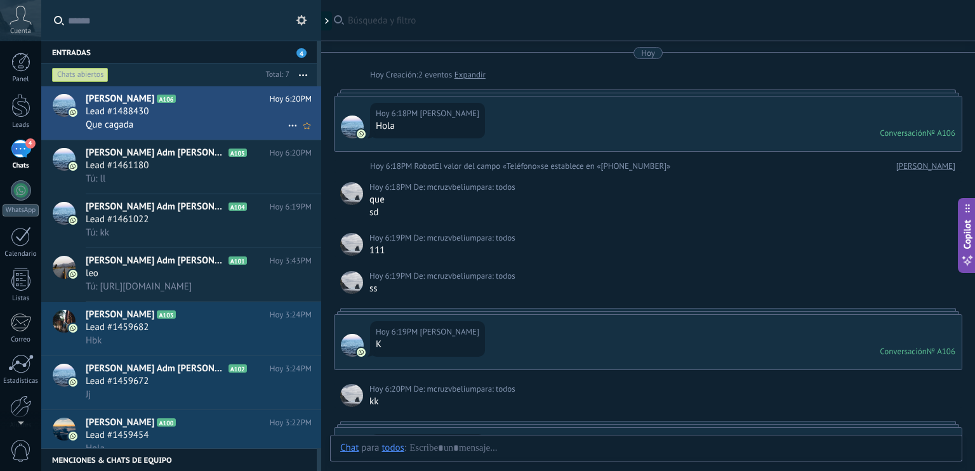
scroll to position [215, 0]
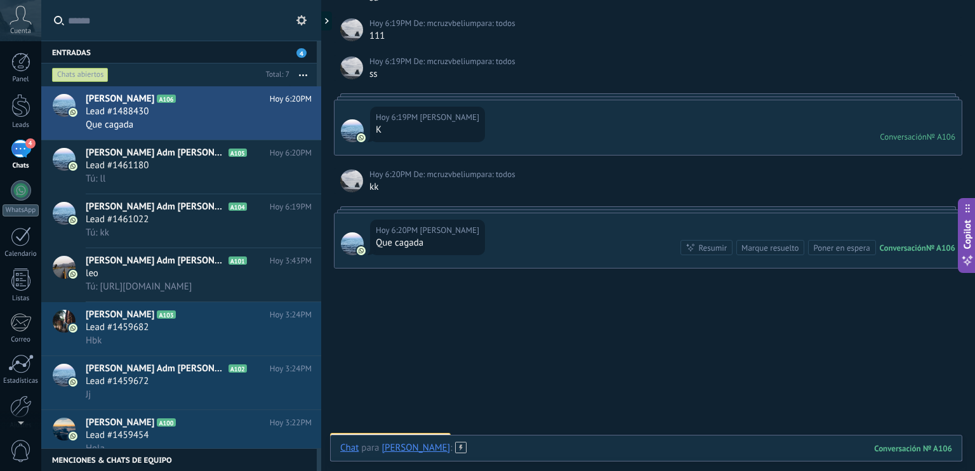
click at [565, 453] on div at bounding box center [646, 461] width 612 height 38
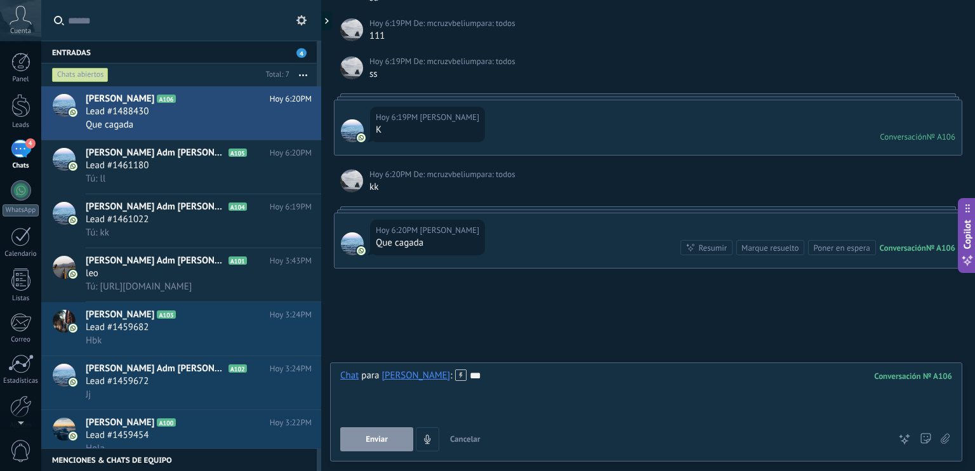
click at [367, 434] on button "Enviar" at bounding box center [376, 439] width 73 height 24
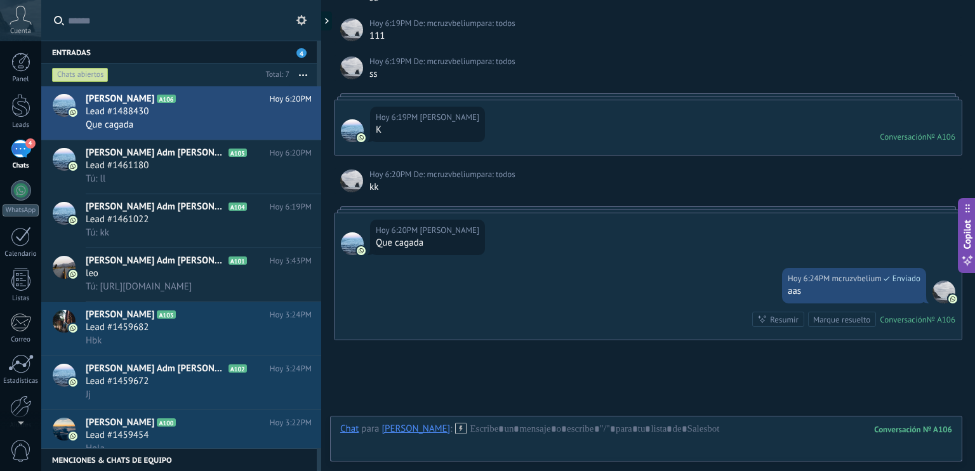
scroll to position [304, 0]
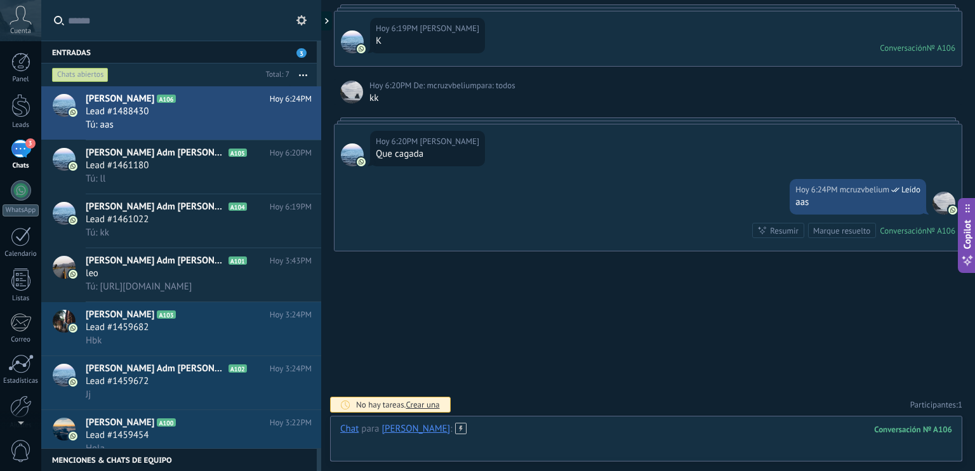
click at [625, 448] on div at bounding box center [646, 442] width 612 height 38
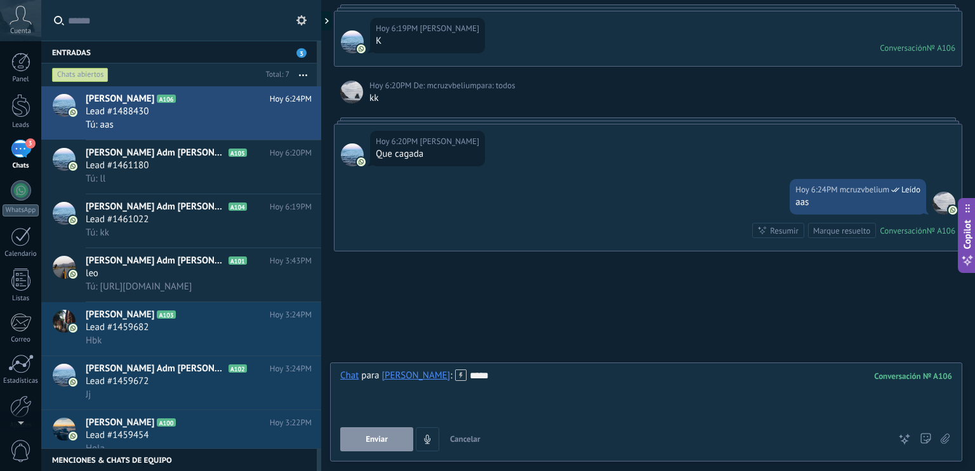
click at [376, 441] on span "Enviar" at bounding box center [377, 439] width 22 height 9
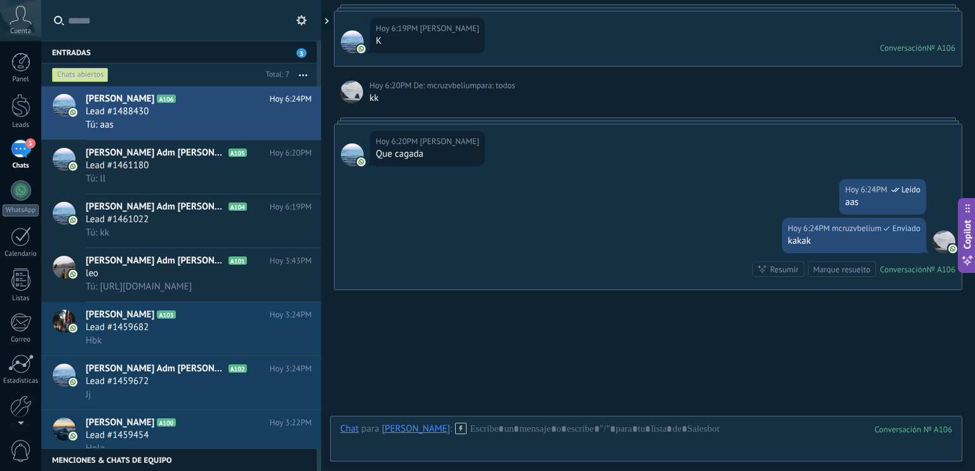
scroll to position [342, 0]
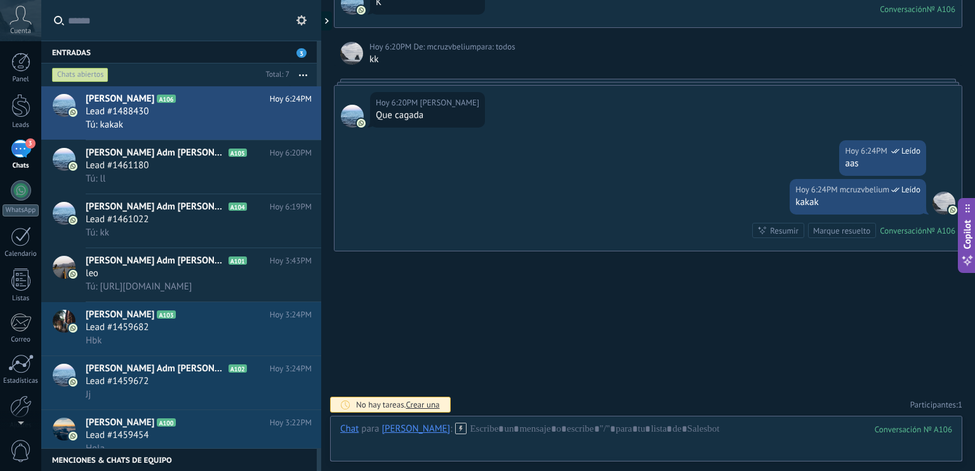
click at [970, 218] on div "Copilot" at bounding box center [967, 236] width 13 height 64
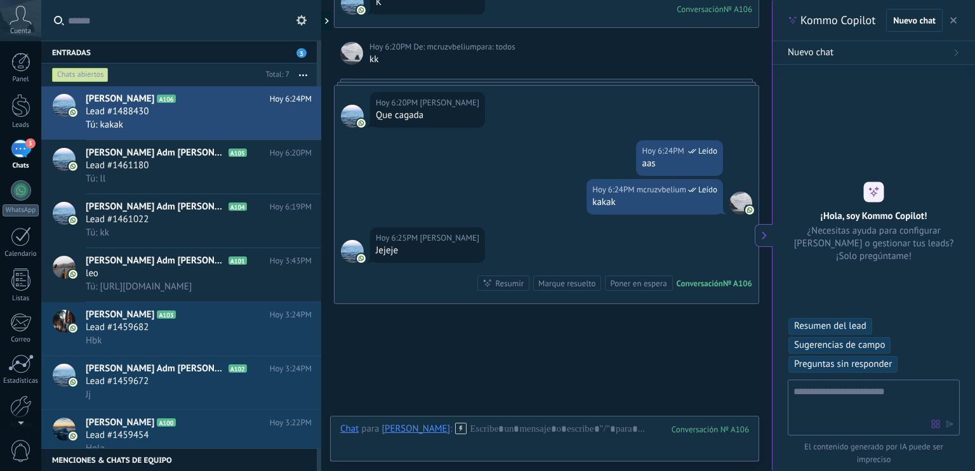
scroll to position [367, 0]
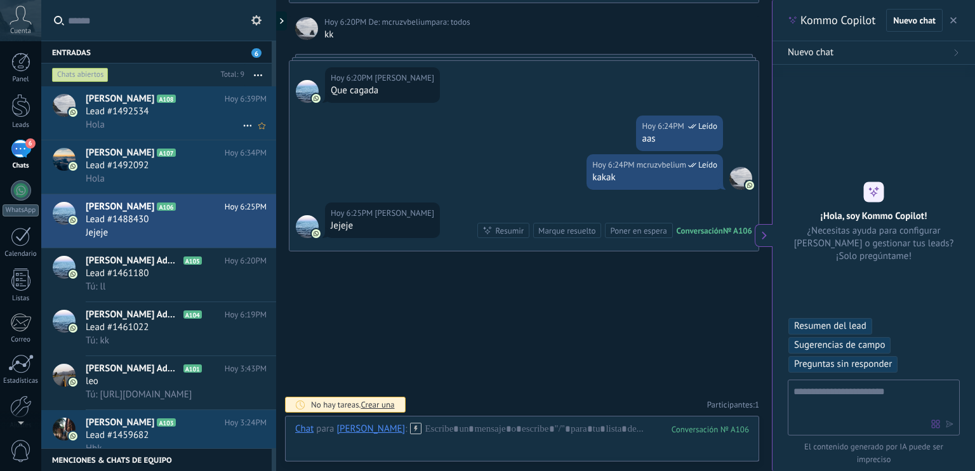
click at [178, 111] on div "Lead #1492534" at bounding box center [176, 111] width 181 height 13
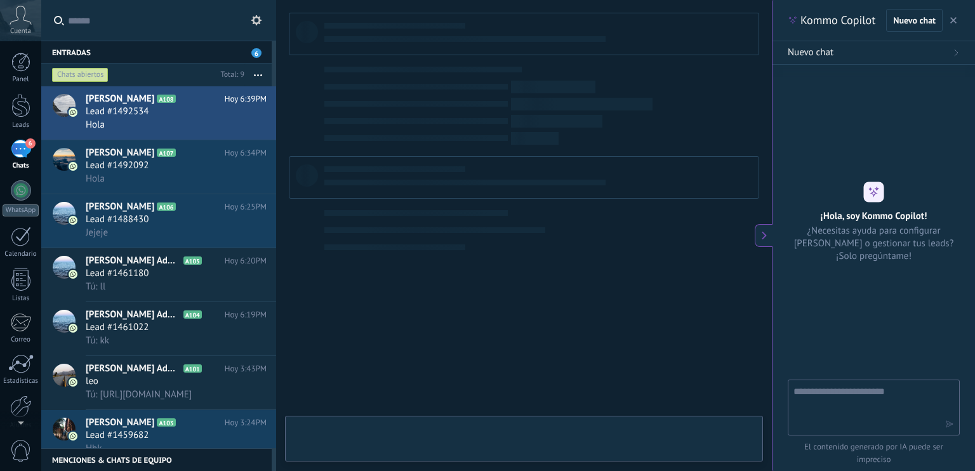
click at [394, 434] on div at bounding box center [524, 439] width 478 height 46
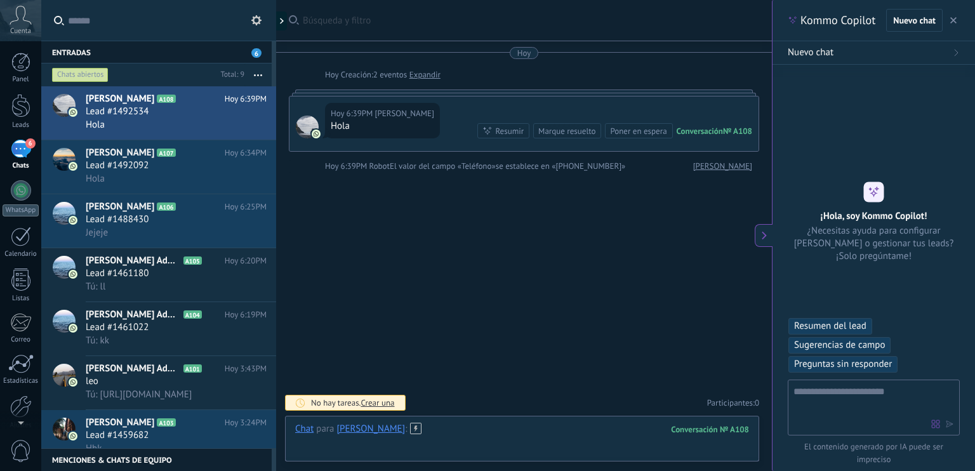
click at [478, 429] on div at bounding box center [522, 442] width 454 height 38
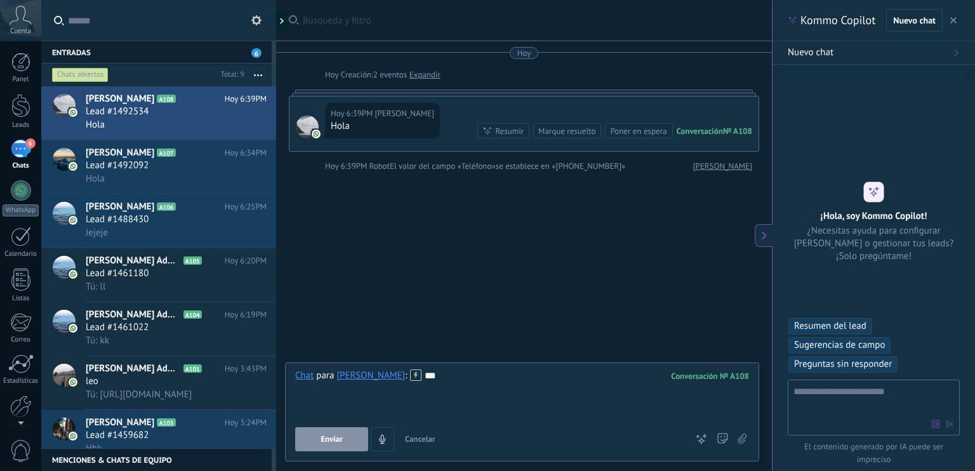
click at [351, 452] on button "Enviar" at bounding box center [331, 439] width 73 height 24
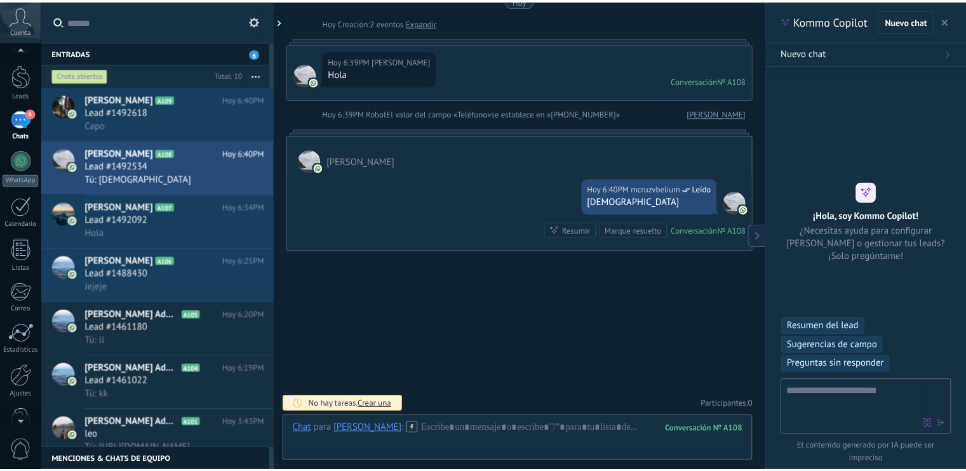
scroll to position [56, 0]
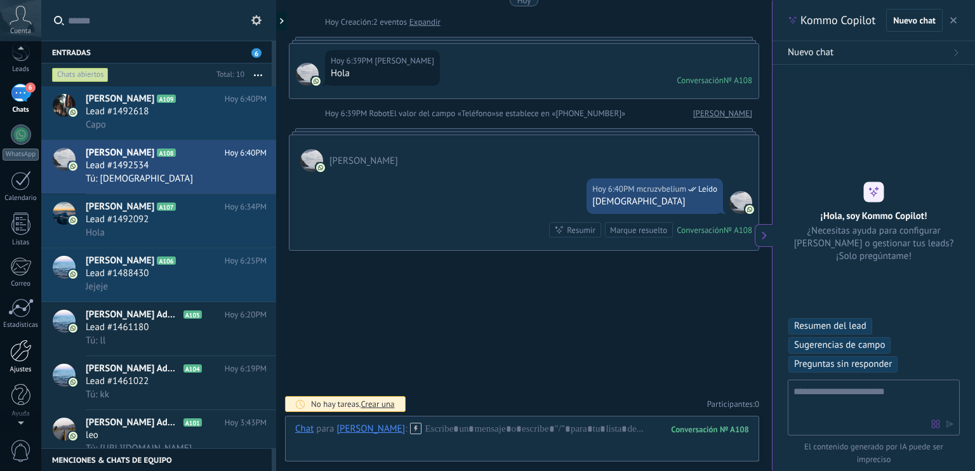
click at [13, 355] on div at bounding box center [21, 351] width 22 height 22
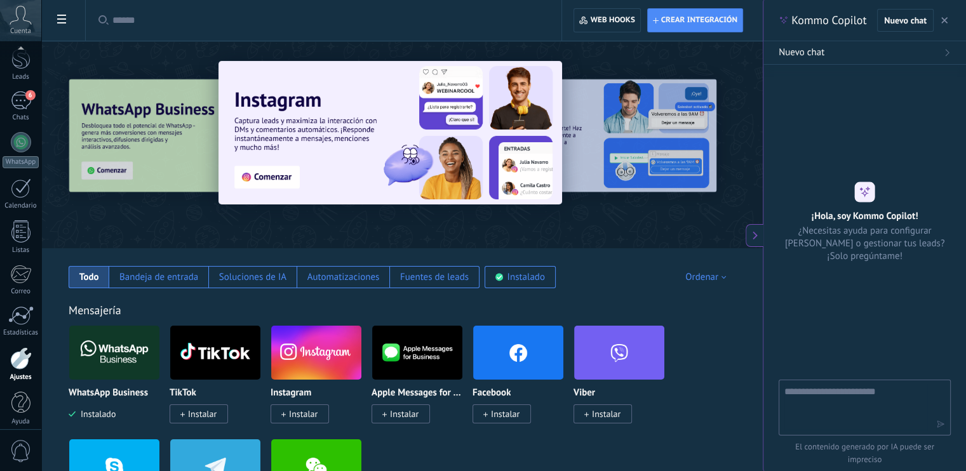
scroll to position [56, 0]
click at [15, 25] on div "Cuenta" at bounding box center [20, 20] width 41 height 41
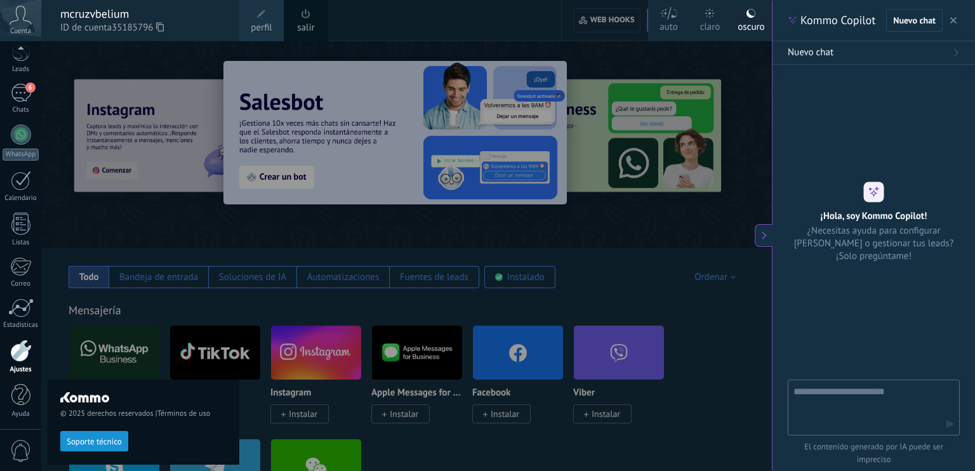
click at [15, 25] on div "Cuenta" at bounding box center [20, 20] width 41 height 41
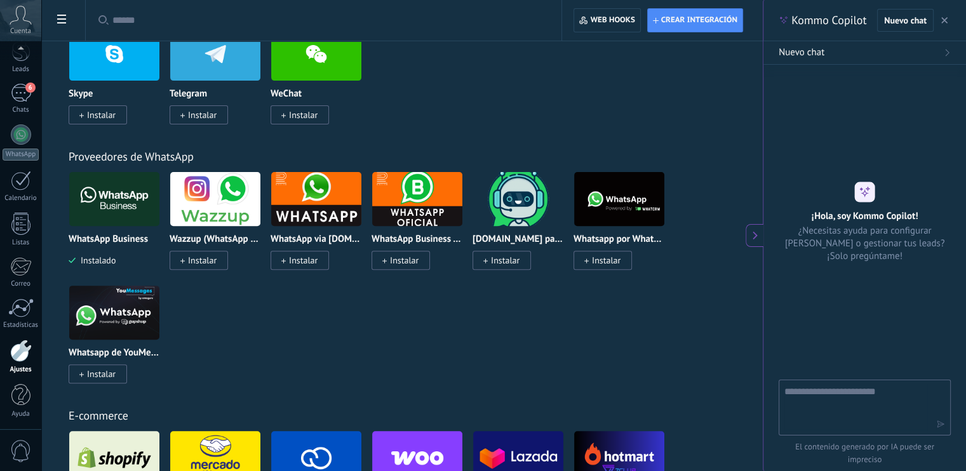
click at [25, 342] on div at bounding box center [21, 351] width 22 height 22
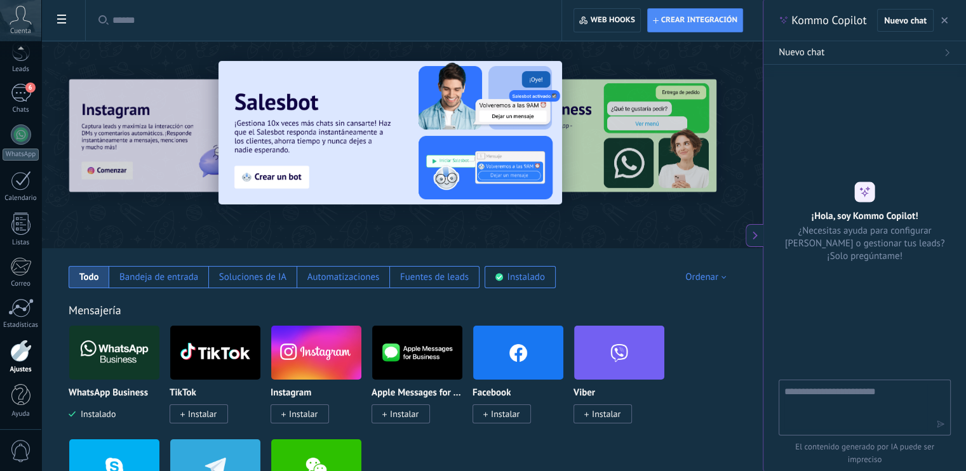
click at [71, 25] on span at bounding box center [62, 20] width 22 height 25
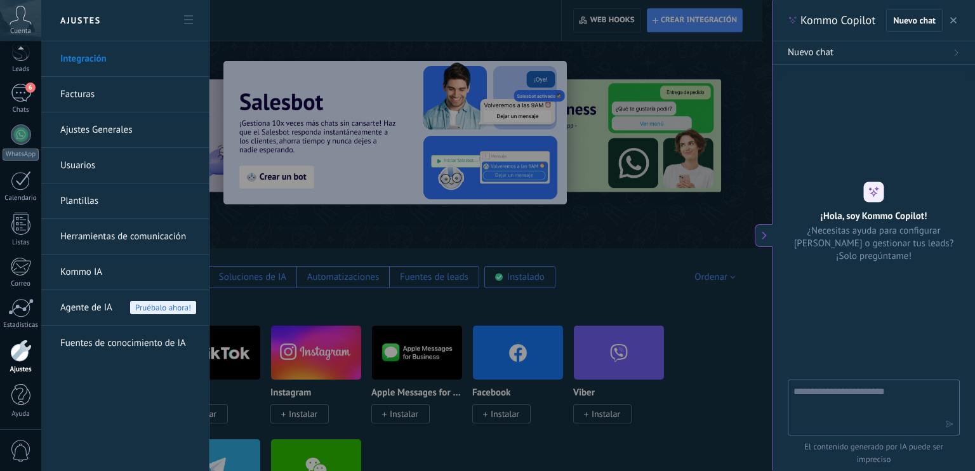
click at [104, 126] on link "Ajustes Generales" at bounding box center [128, 130] width 136 height 36
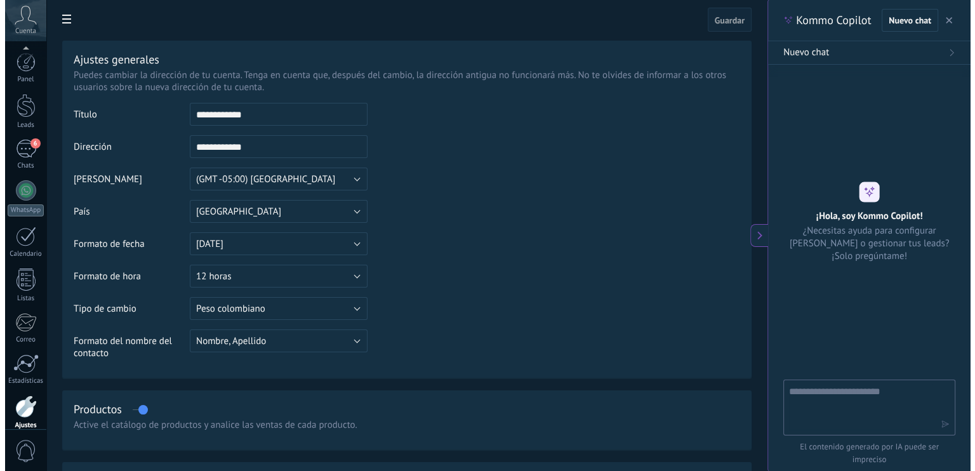
scroll to position [56, 0]
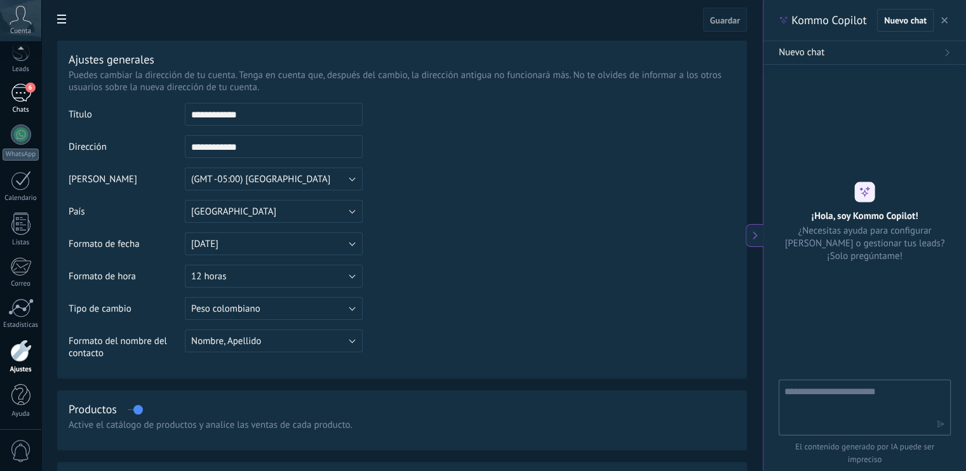
click at [20, 107] on div "Chats" at bounding box center [21, 110] width 37 height 8
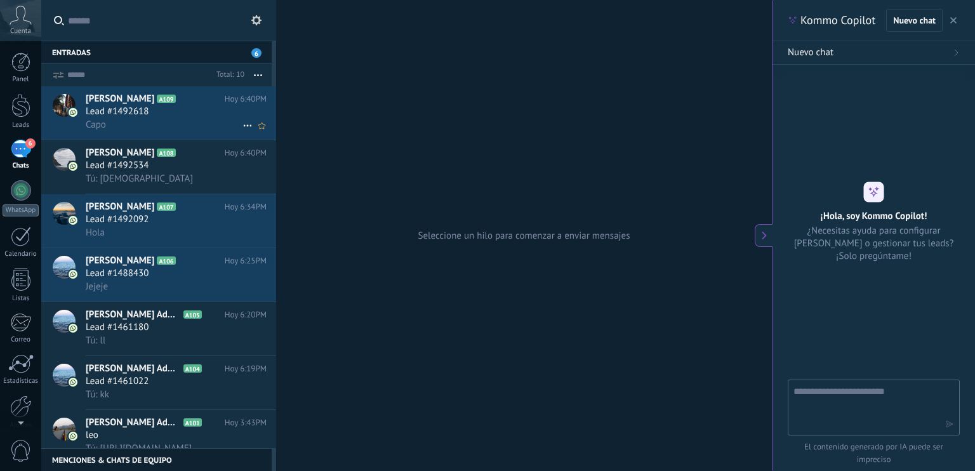
click at [183, 111] on div "Lead #1492618" at bounding box center [176, 111] width 181 height 13
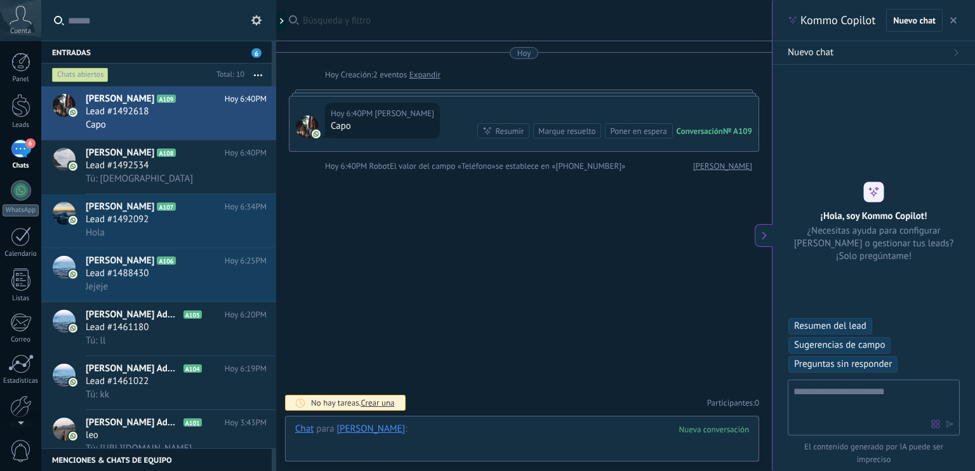
click at [450, 433] on div at bounding box center [522, 442] width 454 height 38
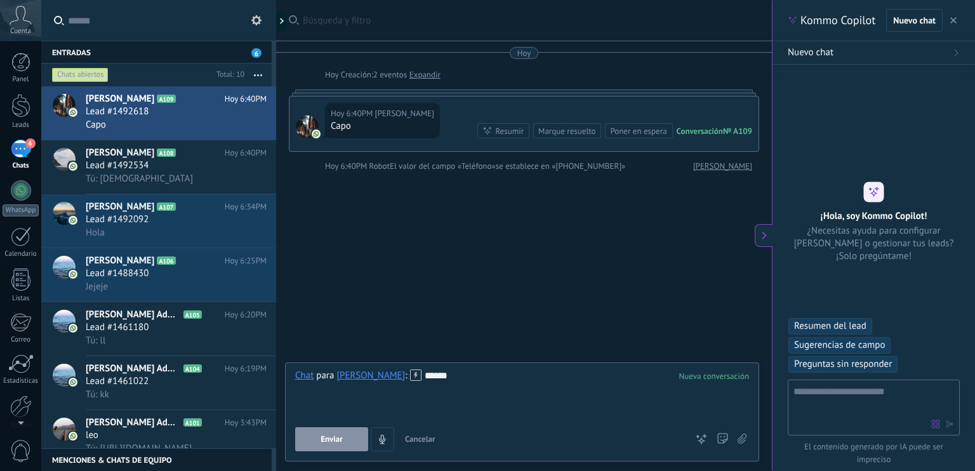
click at [348, 436] on button "Enviar" at bounding box center [331, 439] width 73 height 24
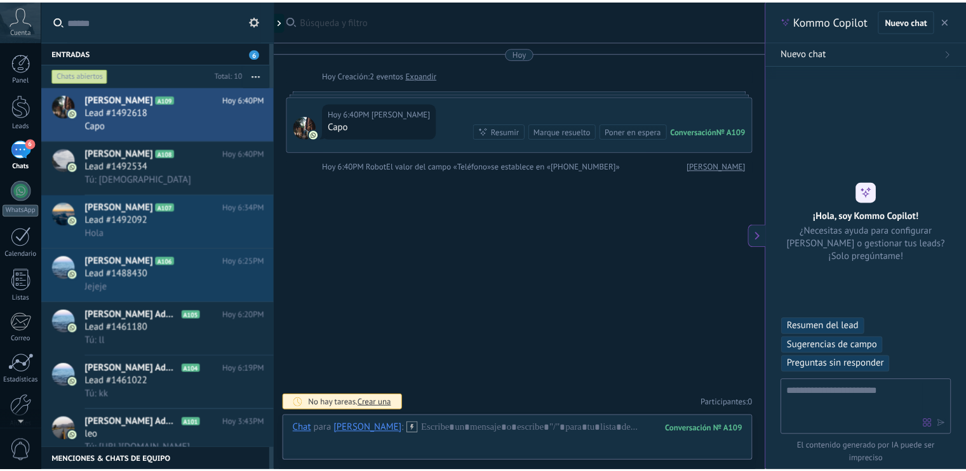
scroll to position [53, 0]
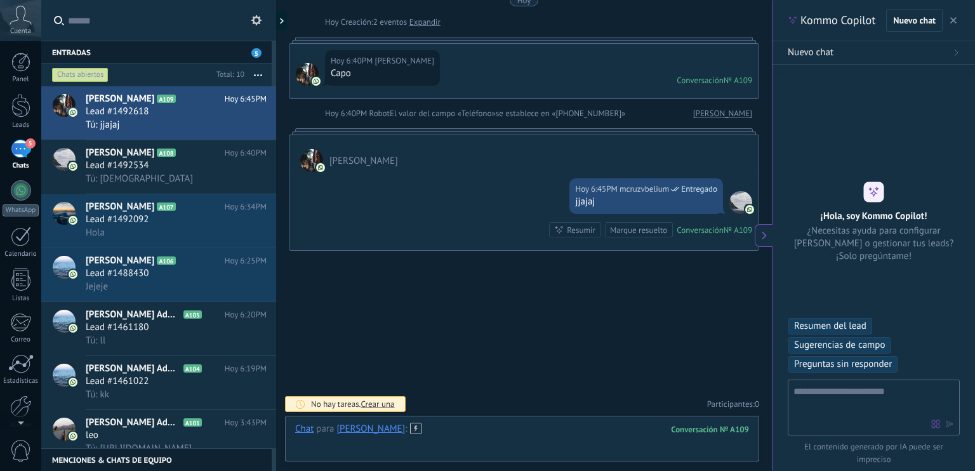
click at [472, 436] on div at bounding box center [522, 442] width 454 height 38
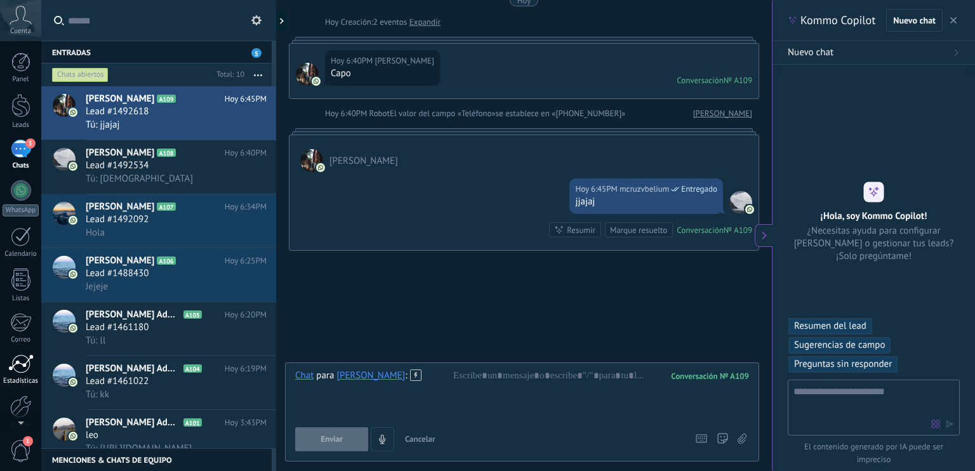
click at [25, 365] on div at bounding box center [20, 363] width 25 height 19
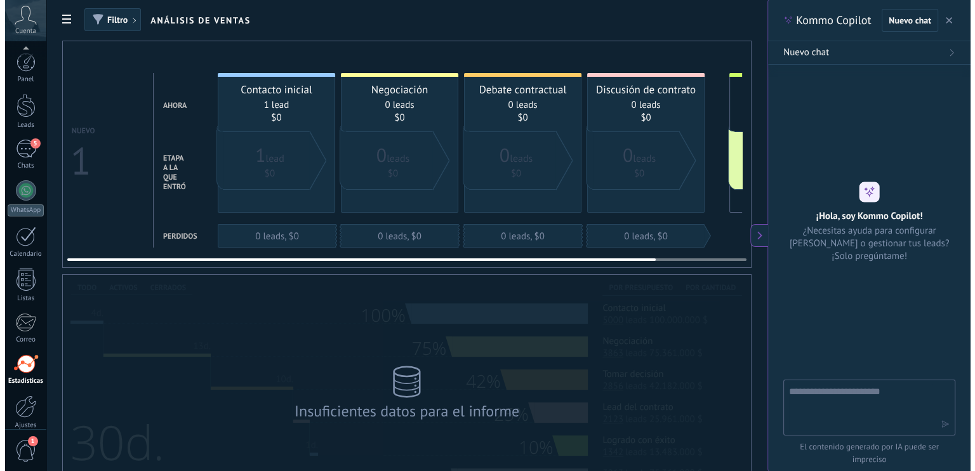
scroll to position [56, 0]
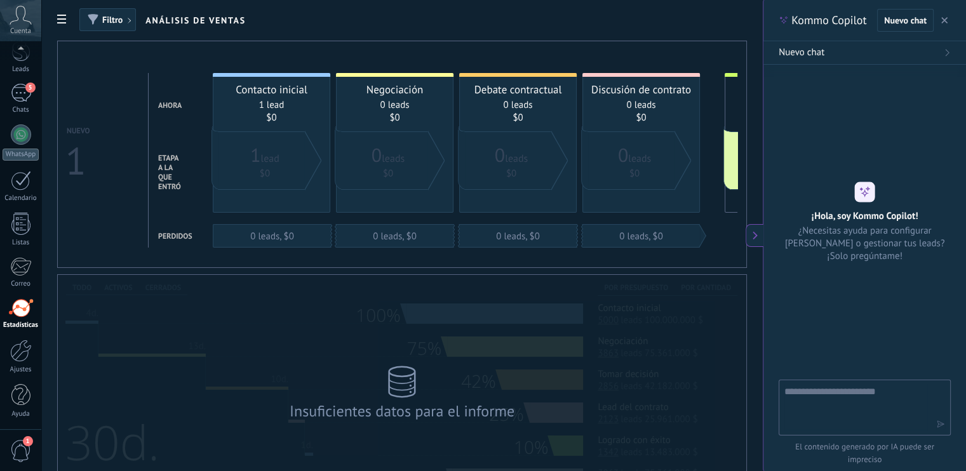
click at [867, 87] on div at bounding box center [865, 230] width 172 height 300
click at [15, 96] on div "5" at bounding box center [21, 93] width 20 height 18
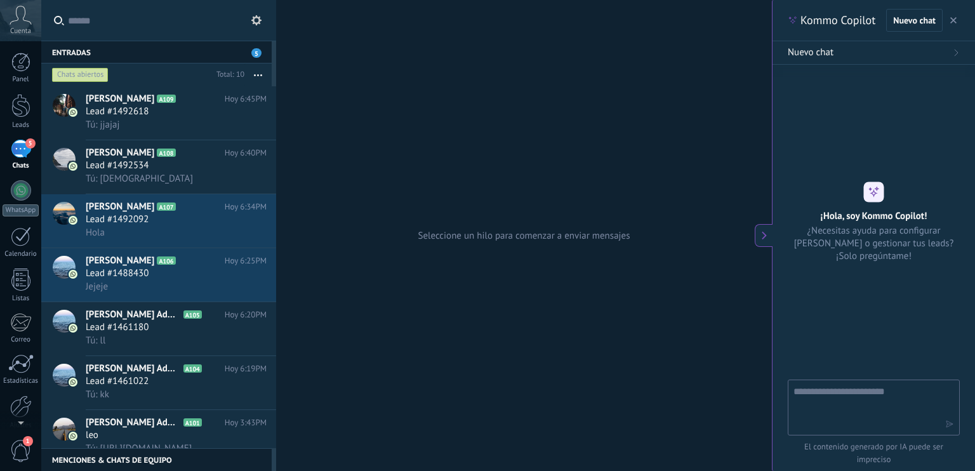
click at [326, 68] on div "Seleccione un hilo para comenzar a enviar mensajes" at bounding box center [524, 235] width 496 height 471
click at [14, 271] on div at bounding box center [20, 280] width 19 height 22
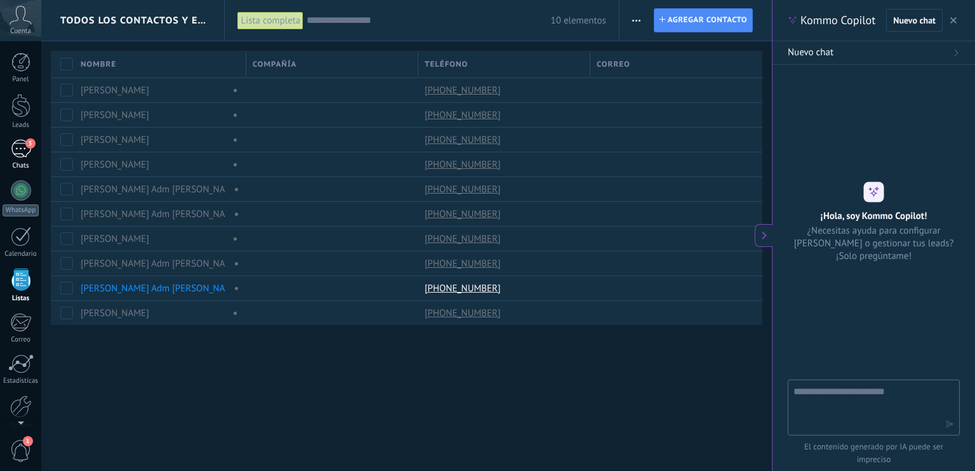
click at [24, 140] on div "5" at bounding box center [21, 149] width 20 height 18
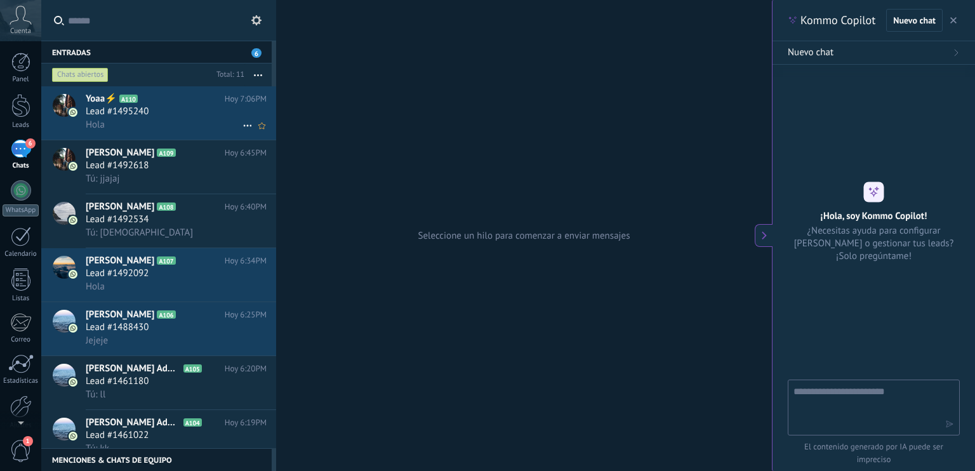
click at [164, 119] on div "Hola" at bounding box center [176, 124] width 181 height 13
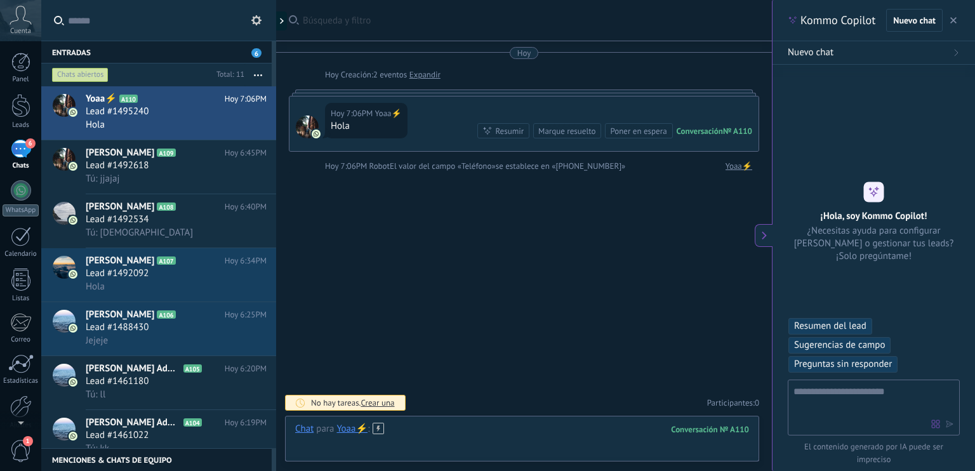
click at [437, 440] on div at bounding box center [522, 442] width 454 height 38
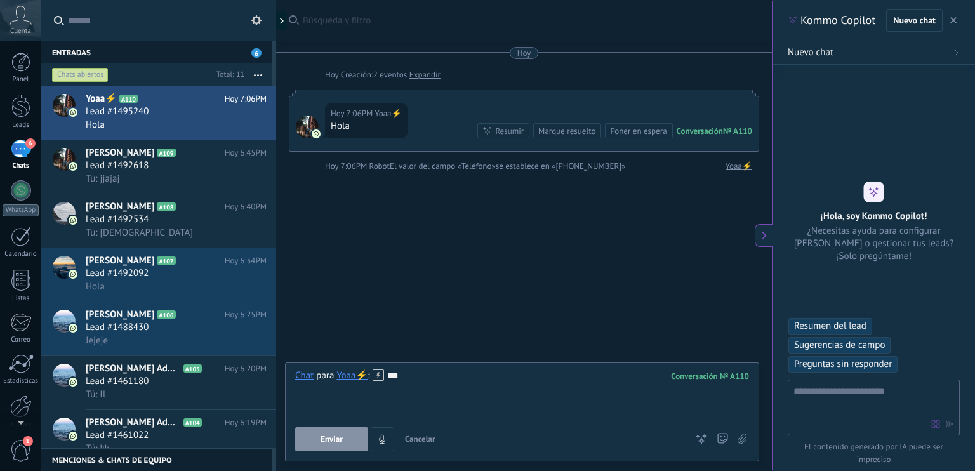
click at [334, 431] on button "Enviar" at bounding box center [331, 439] width 73 height 24
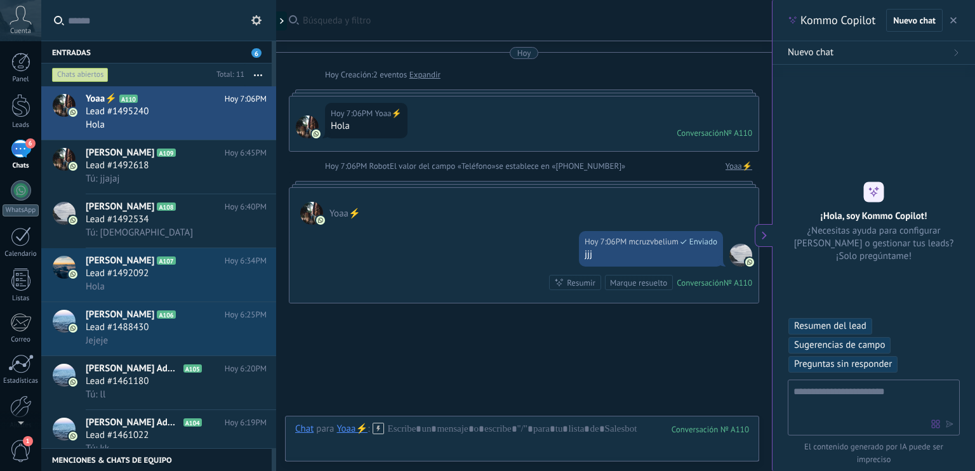
scroll to position [53, 0]
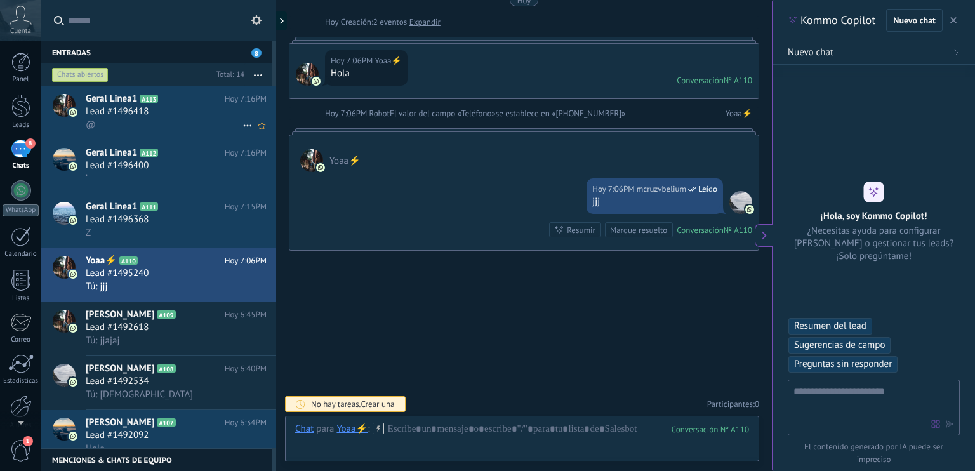
click at [128, 88] on div "Geral Linea1 A113 Hoy 7:16PM Lead #1496418 @" at bounding box center [181, 112] width 191 height 53
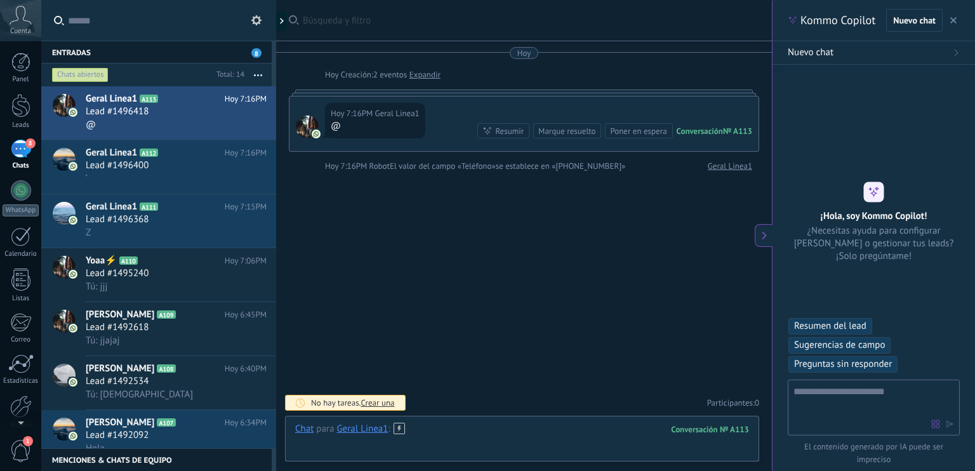
click at [438, 427] on div at bounding box center [522, 442] width 454 height 38
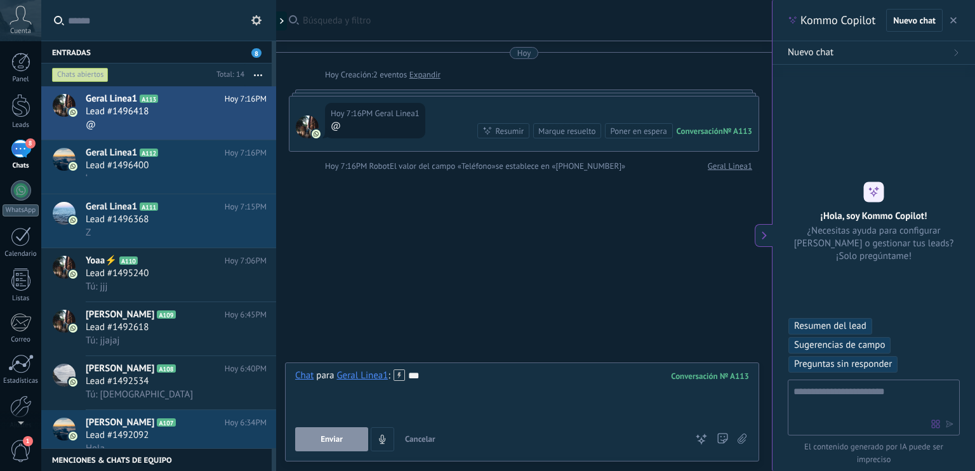
click at [328, 439] on span "Enviar" at bounding box center [332, 439] width 22 height 9
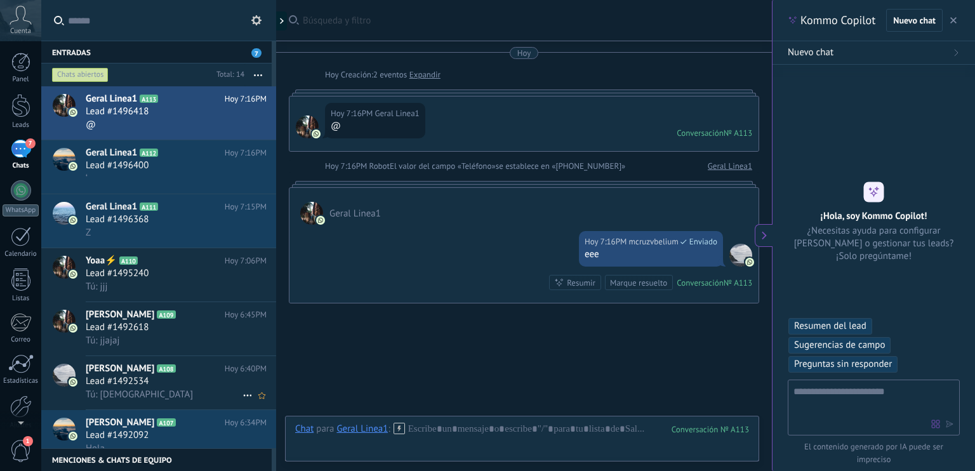
scroll to position [53, 0]
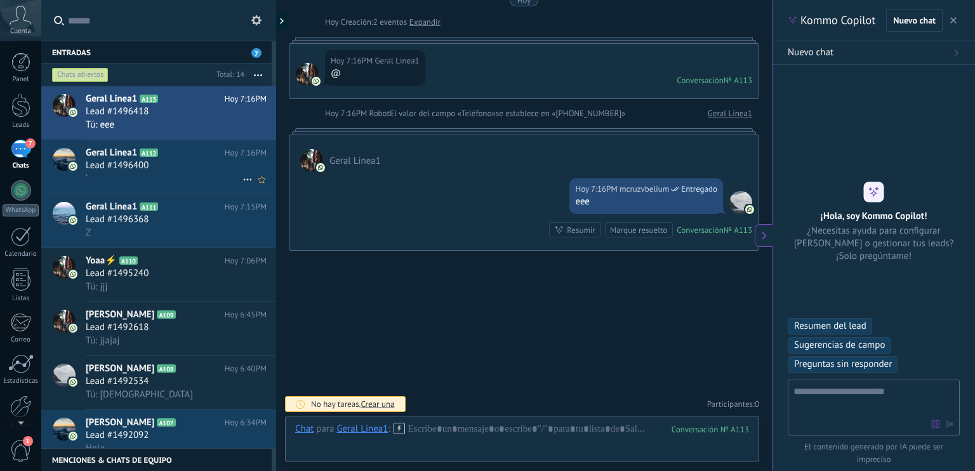
click at [165, 173] on div "‘" at bounding box center [176, 178] width 181 height 13
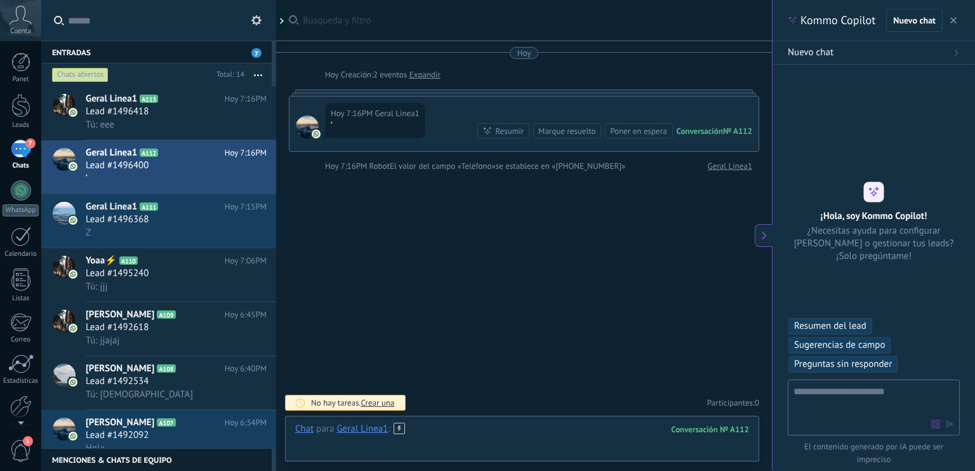
click at [439, 431] on div at bounding box center [522, 442] width 454 height 38
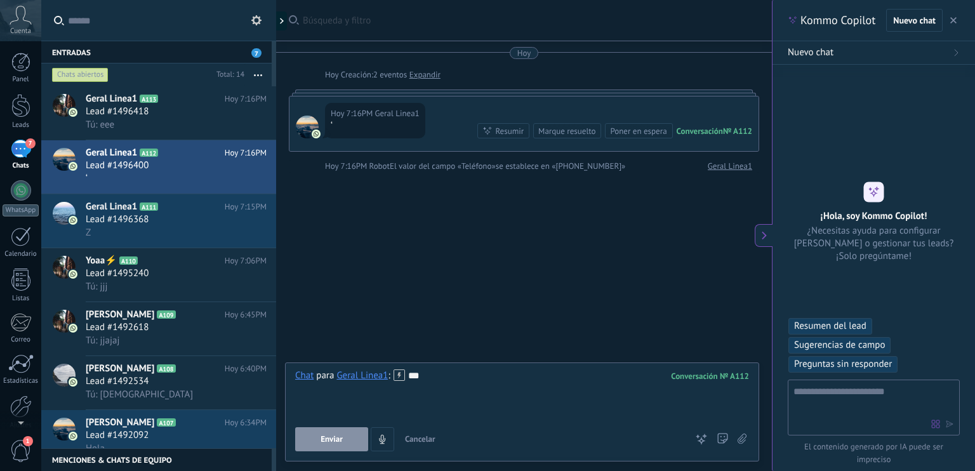
click at [339, 439] on span "Enviar" at bounding box center [332, 439] width 22 height 9
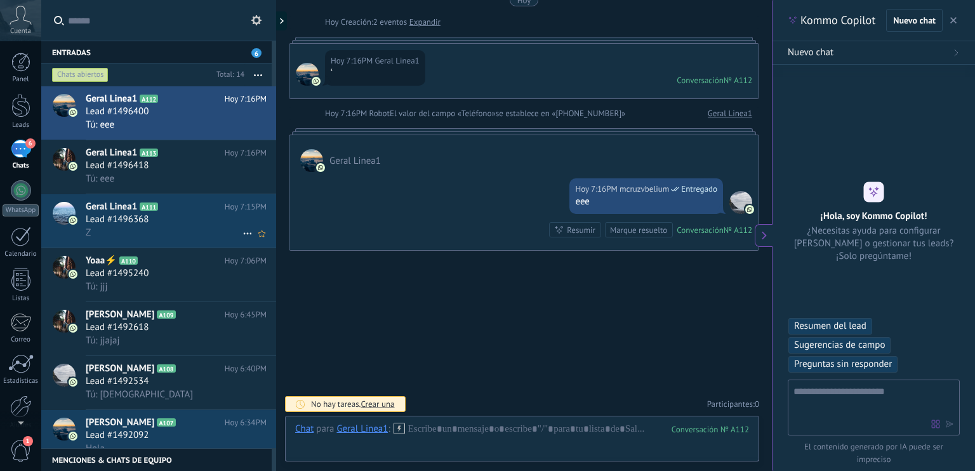
click at [152, 213] on h2 "Geral Linea1 A111" at bounding box center [155, 207] width 139 height 13
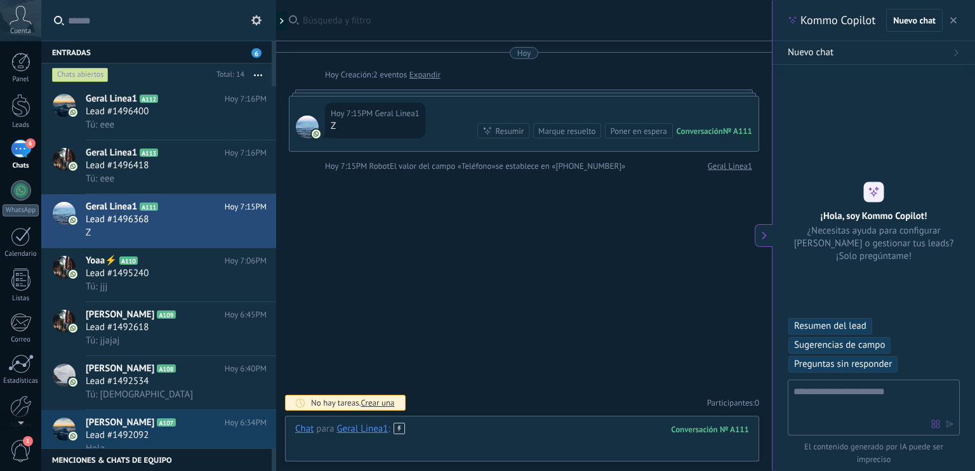
click at [439, 443] on div at bounding box center [522, 442] width 454 height 38
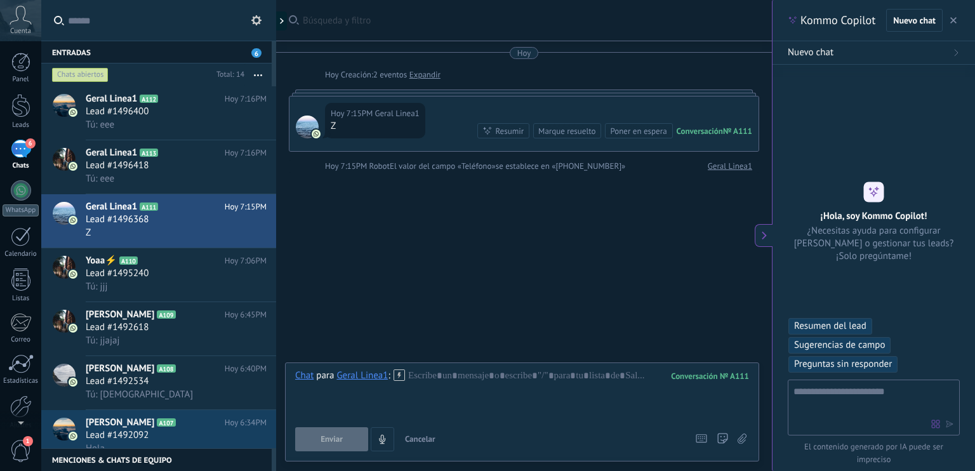
click at [439, 443] on button "Cancelar" at bounding box center [420, 439] width 41 height 24
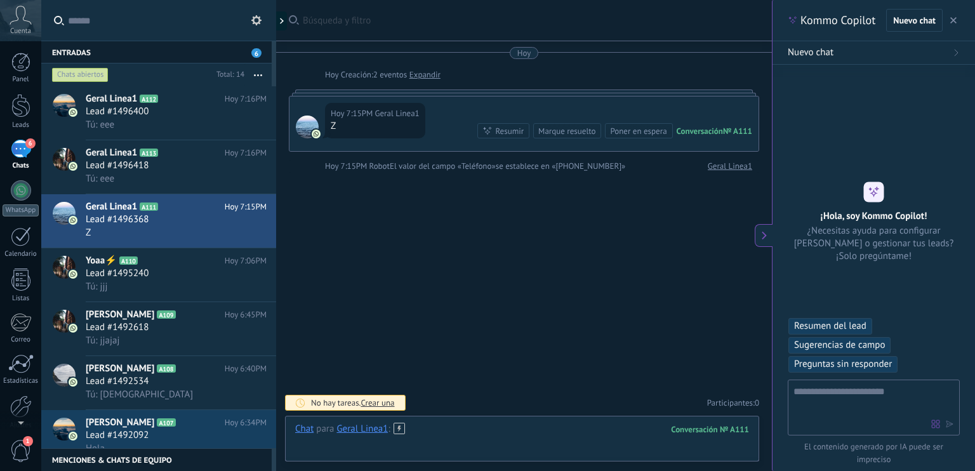
click at [455, 438] on div at bounding box center [522, 442] width 454 height 38
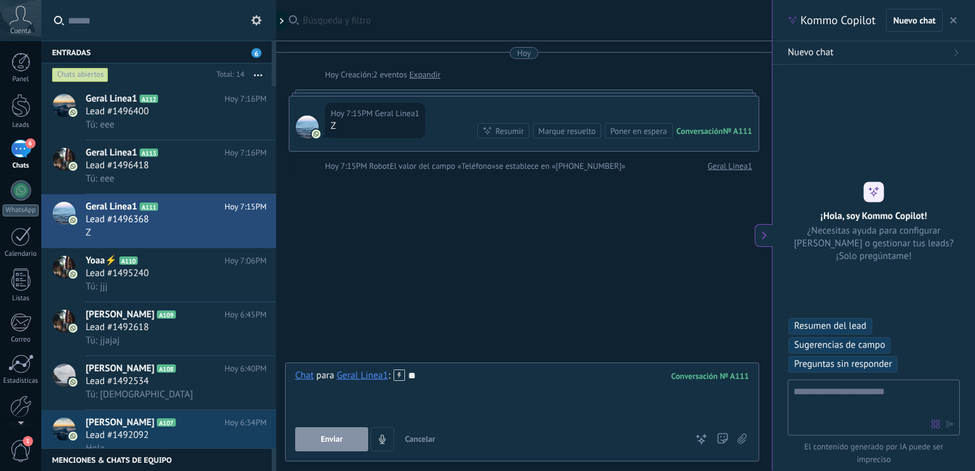
click at [317, 438] on button "Enviar" at bounding box center [331, 439] width 73 height 24
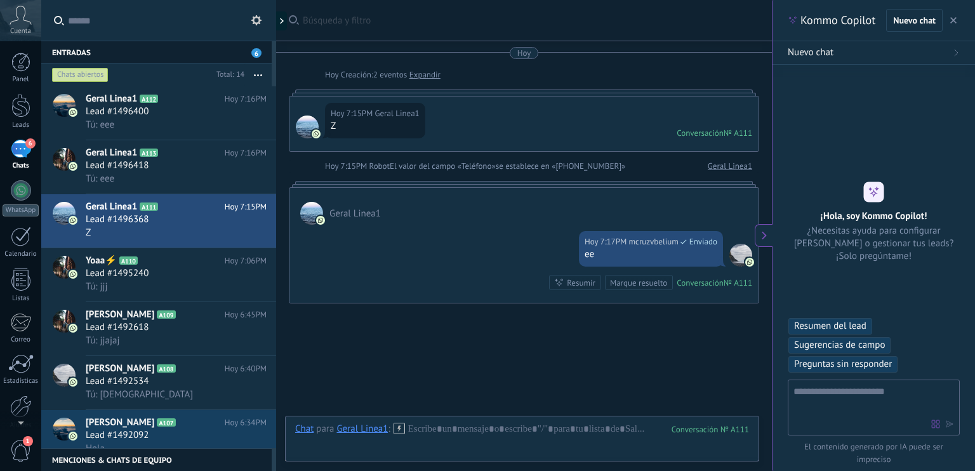
scroll to position [53, 0]
